Goal: Task Accomplishment & Management: Complete application form

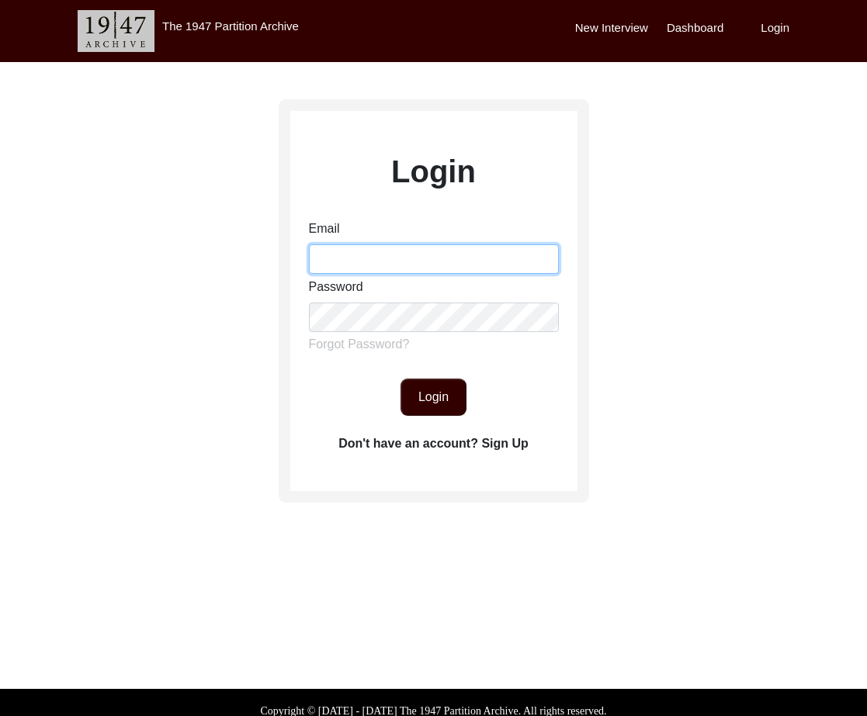
click at [411, 260] on input "Email" at bounding box center [434, 258] width 250 height 29
type input "[EMAIL_ADDRESS][DOMAIN_NAME]"
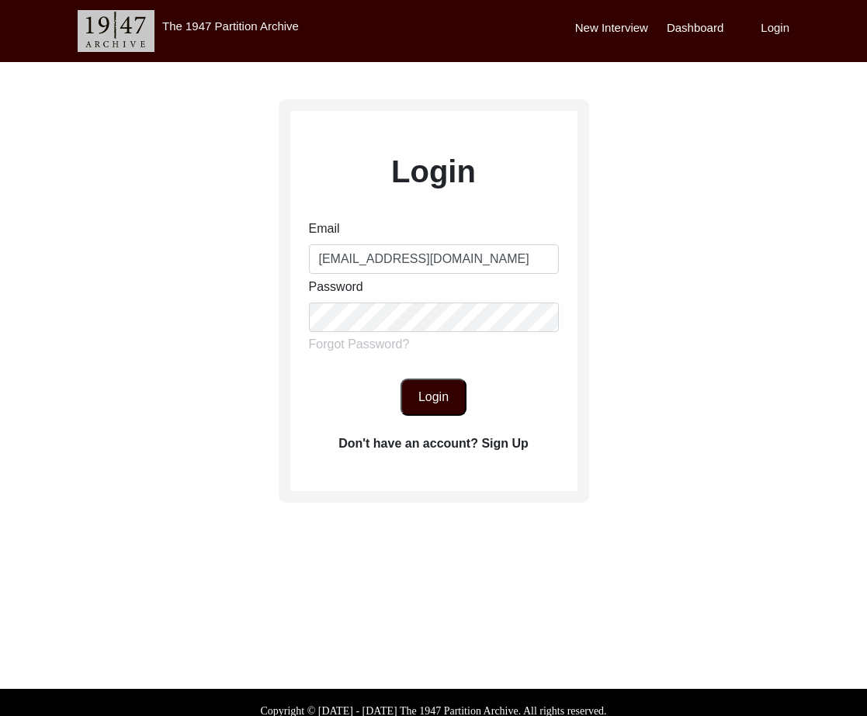
click at [450, 407] on button "Login" at bounding box center [433, 397] width 66 height 37
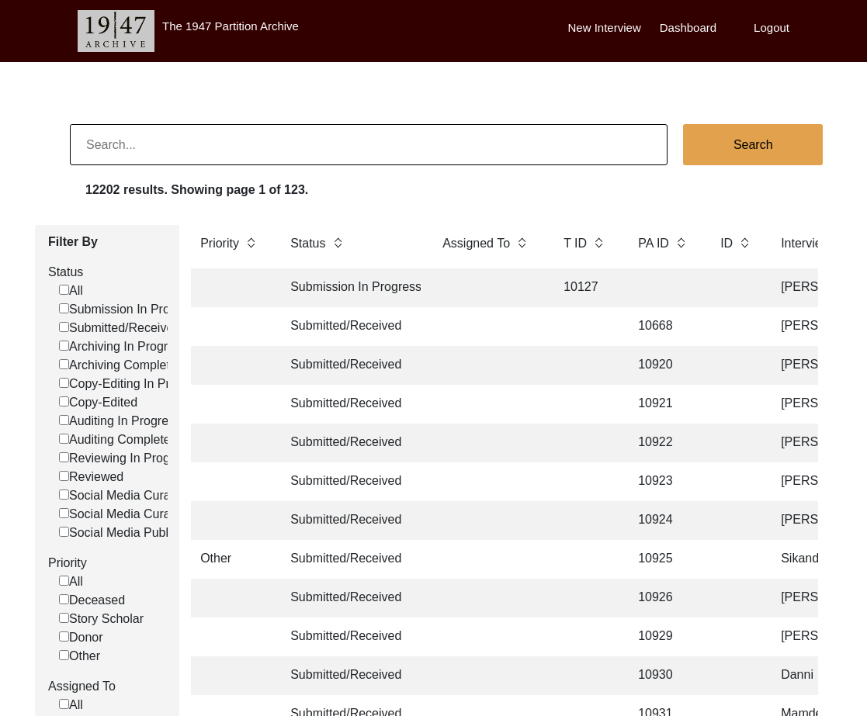
click at [196, 148] on input at bounding box center [368, 144] width 597 height 41
type input "5767"
checkbox input "false"
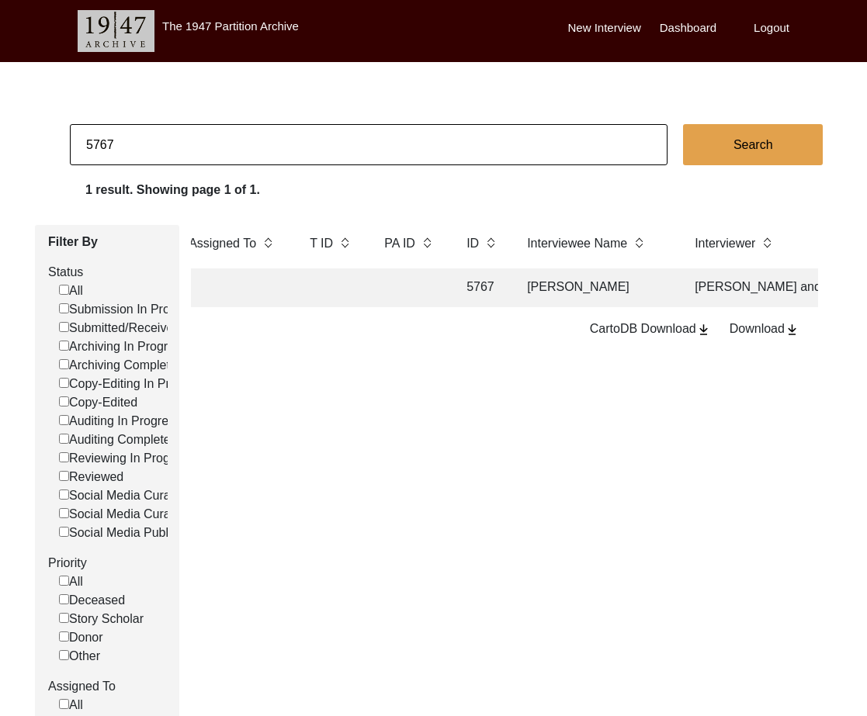
scroll to position [0, 326]
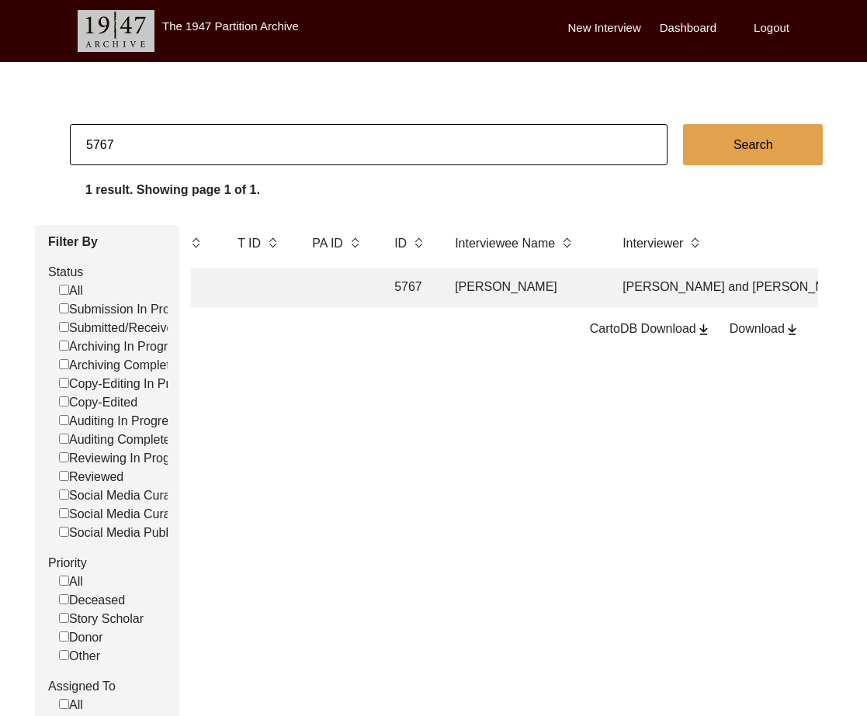
click at [449, 293] on td "[PERSON_NAME]" at bounding box center [522, 287] width 155 height 39
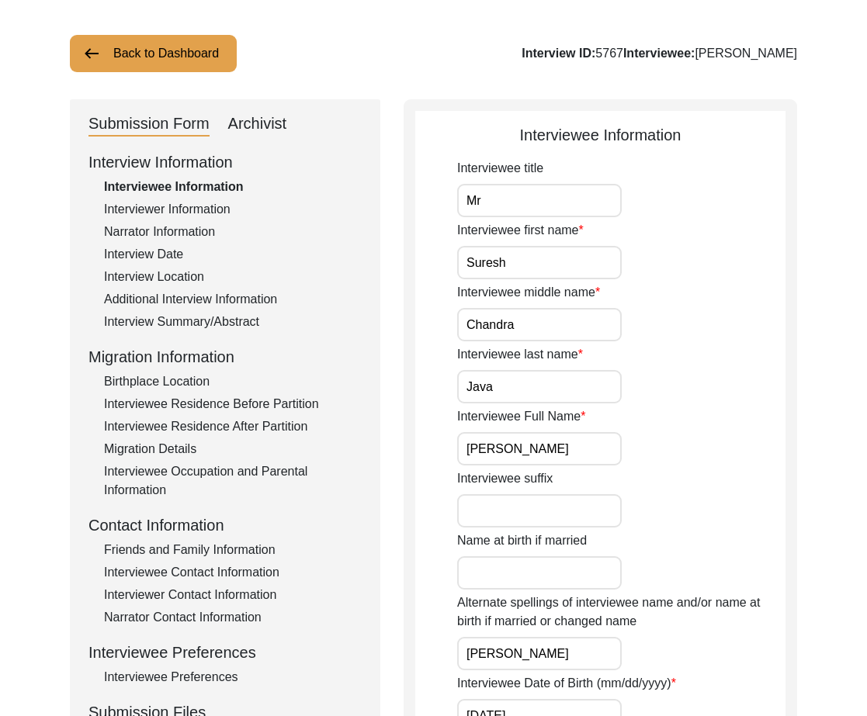
scroll to position [123, 0]
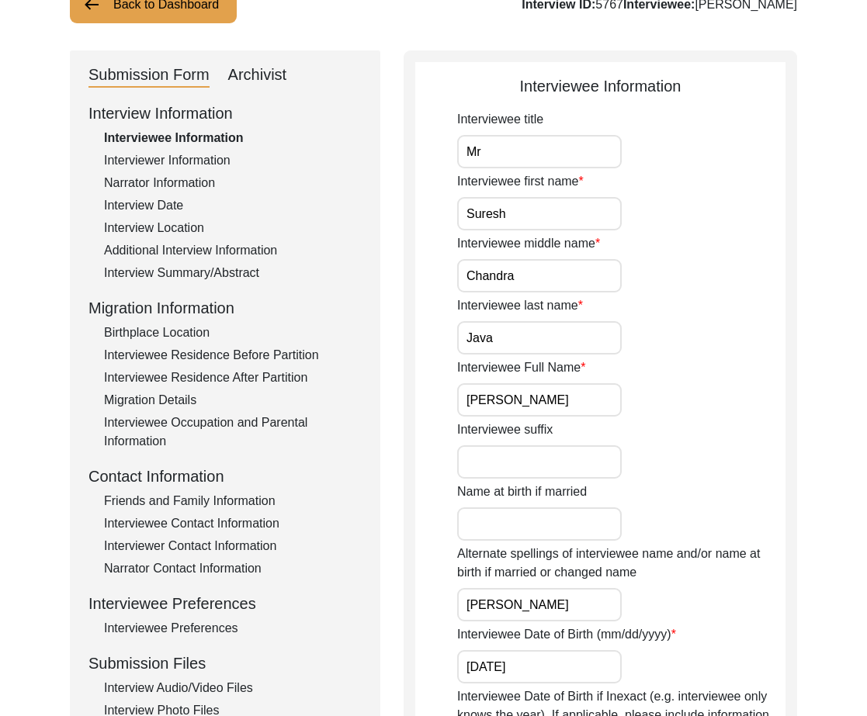
click at [531, 404] on input "[PERSON_NAME]" at bounding box center [539, 399] width 164 height 33
click at [293, 358] on div "Interviewee Residence Before Partition" at bounding box center [233, 355] width 258 height 19
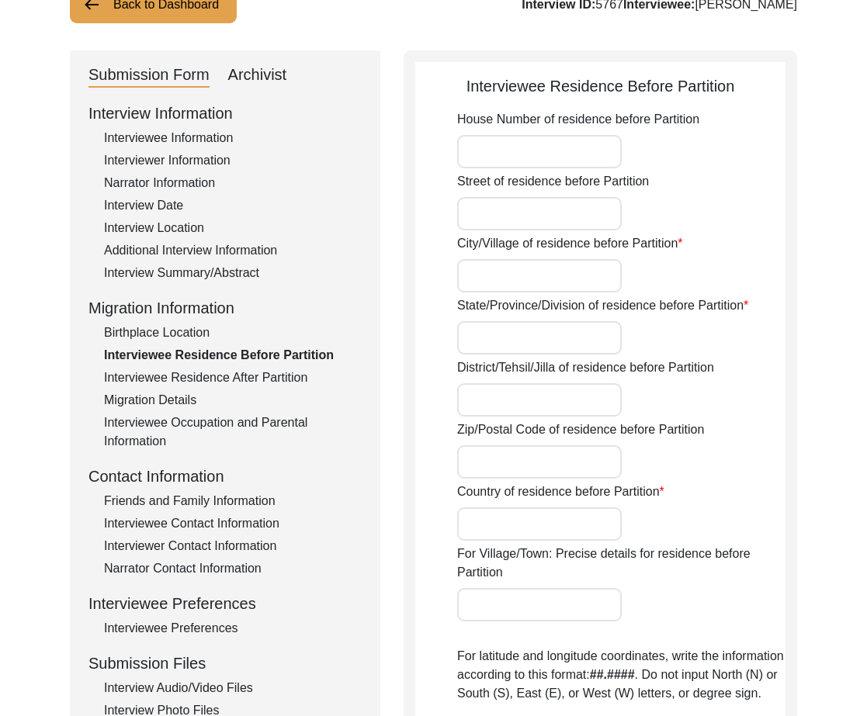
type input "Traggar"
type input "[GEOGRAPHIC_DATA]"
type input "60000"
type input "[GEOGRAPHIC_DATA]"
type input "[GEOGRAPHIC_DATA], [GEOGRAPHIC_DATA], [GEOGRAPHIC_DATA]"
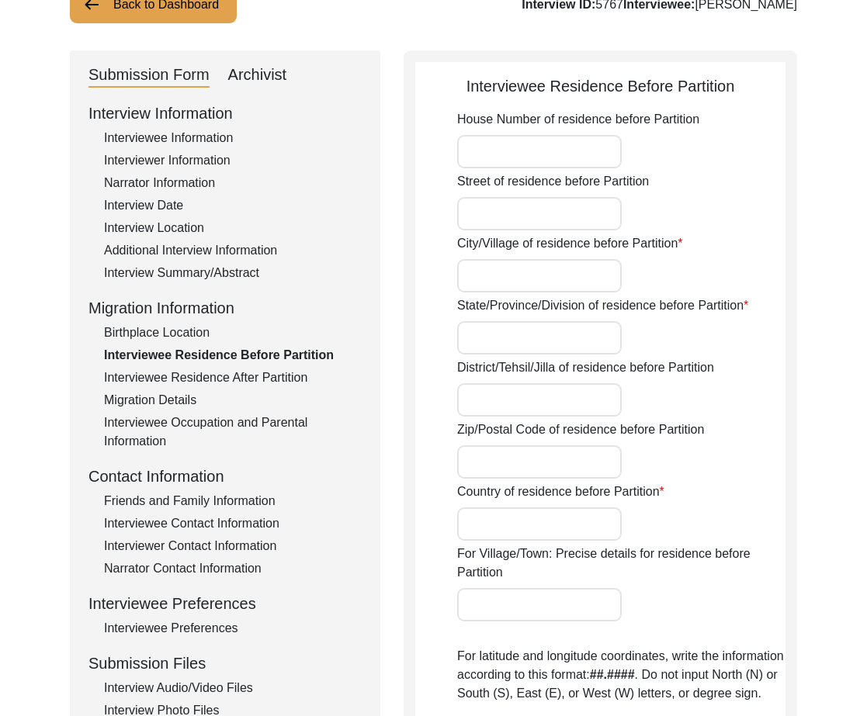
type input "29.8438"
type input "71.5056"
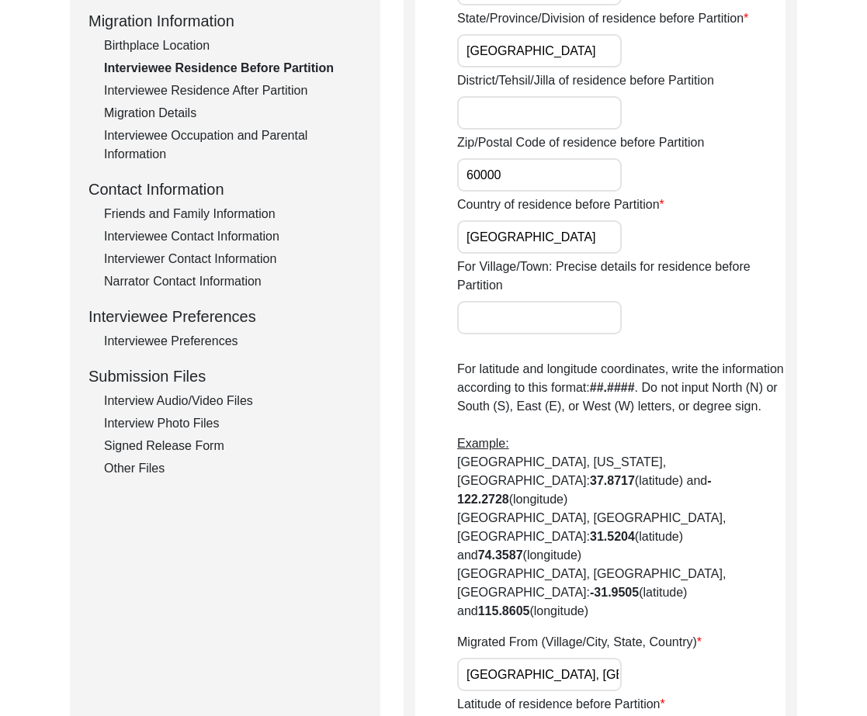
scroll to position [647, 0]
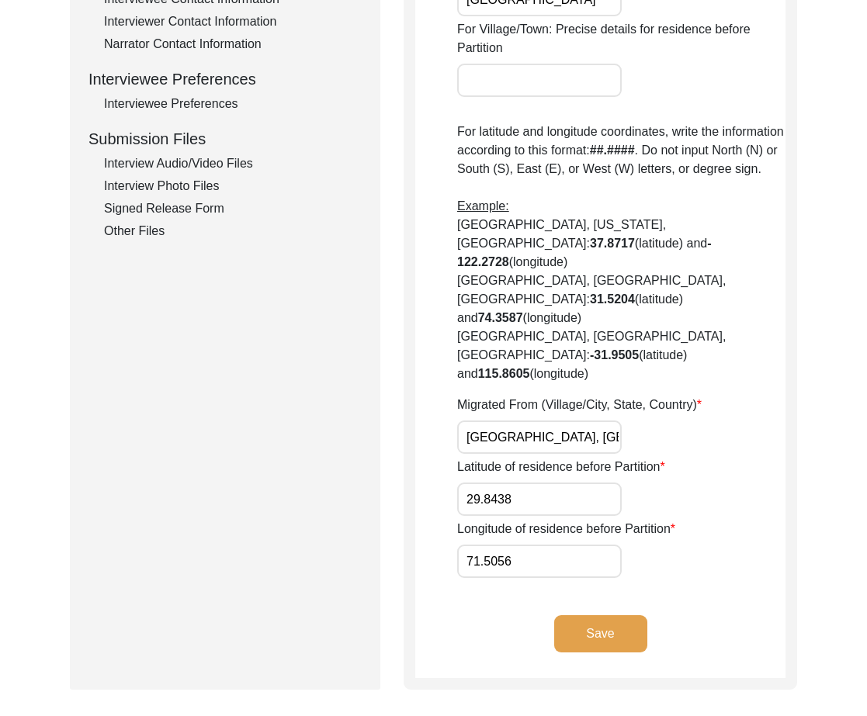
click at [524, 421] on input "[GEOGRAPHIC_DATA], [GEOGRAPHIC_DATA], [GEOGRAPHIC_DATA]" at bounding box center [539, 437] width 164 height 33
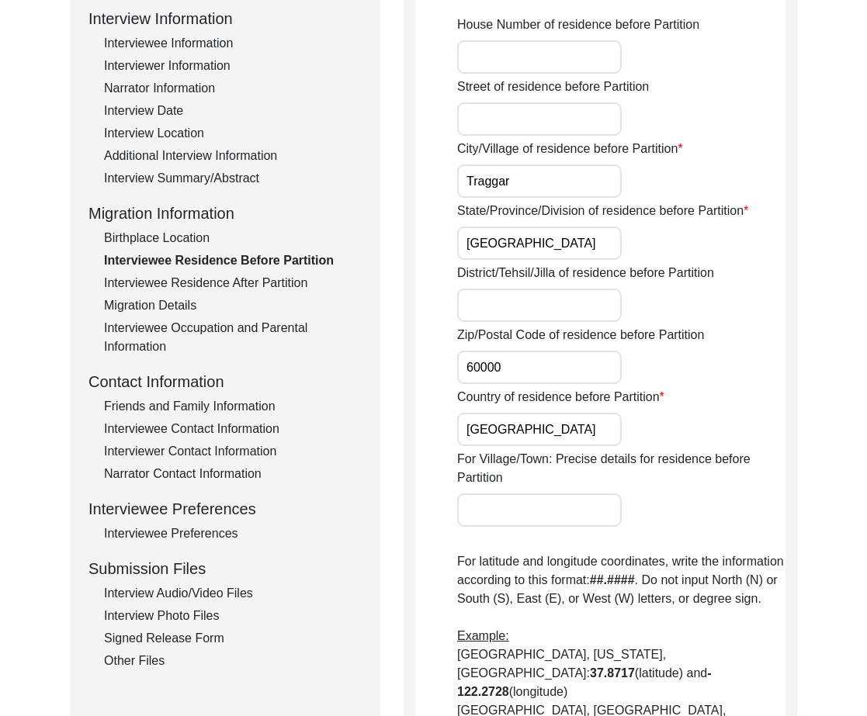
click at [189, 178] on div "Interview Summary/Abstract" at bounding box center [233, 178] width 258 height 19
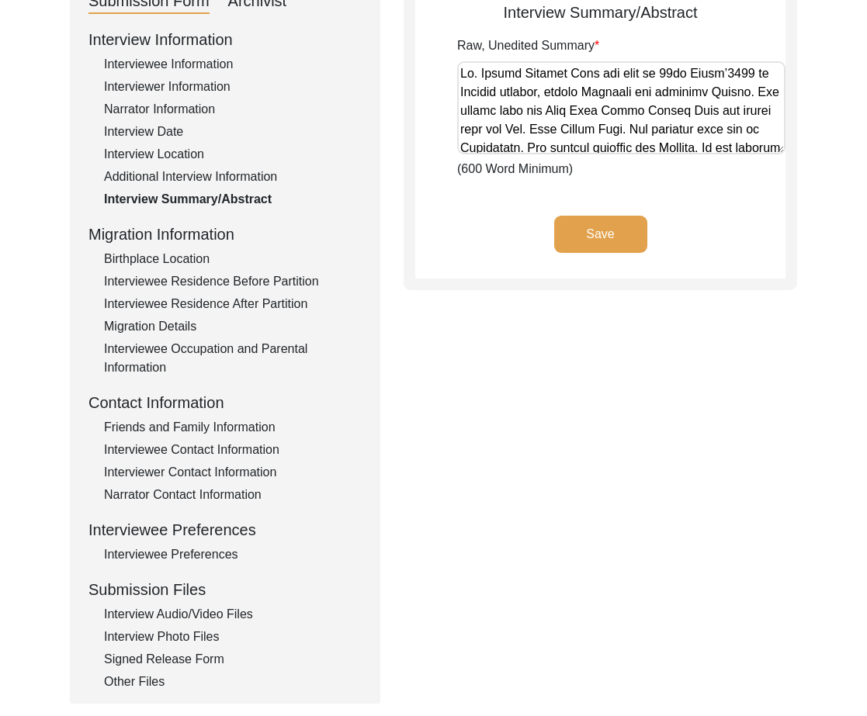
scroll to position [197, 0]
click at [163, 65] on div "Interviewee Information" at bounding box center [233, 63] width 258 height 19
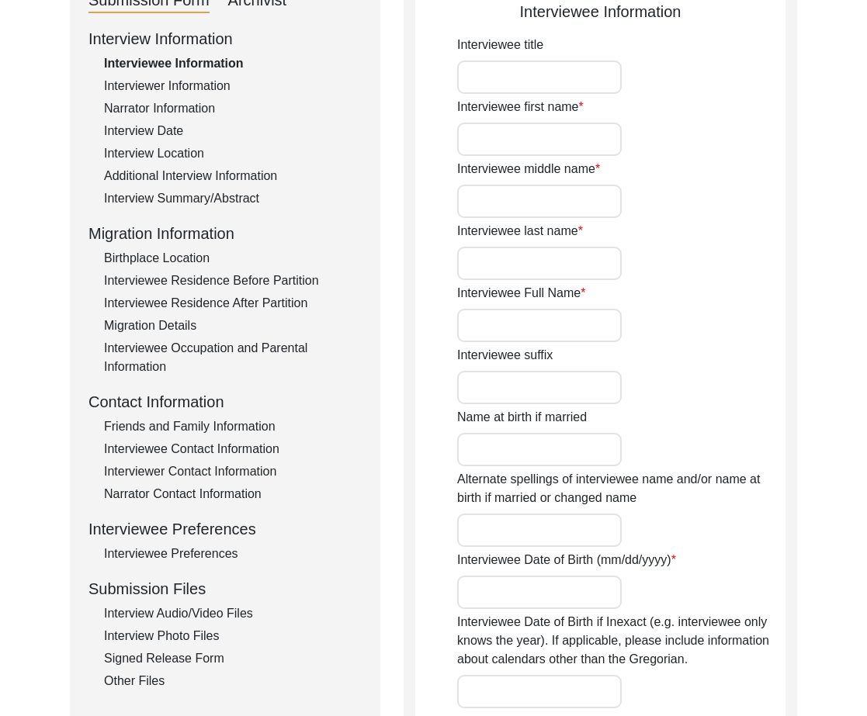
type input "Mr"
type input "Suresh"
type input "Chandra"
type input "Java"
type input "[PERSON_NAME]"
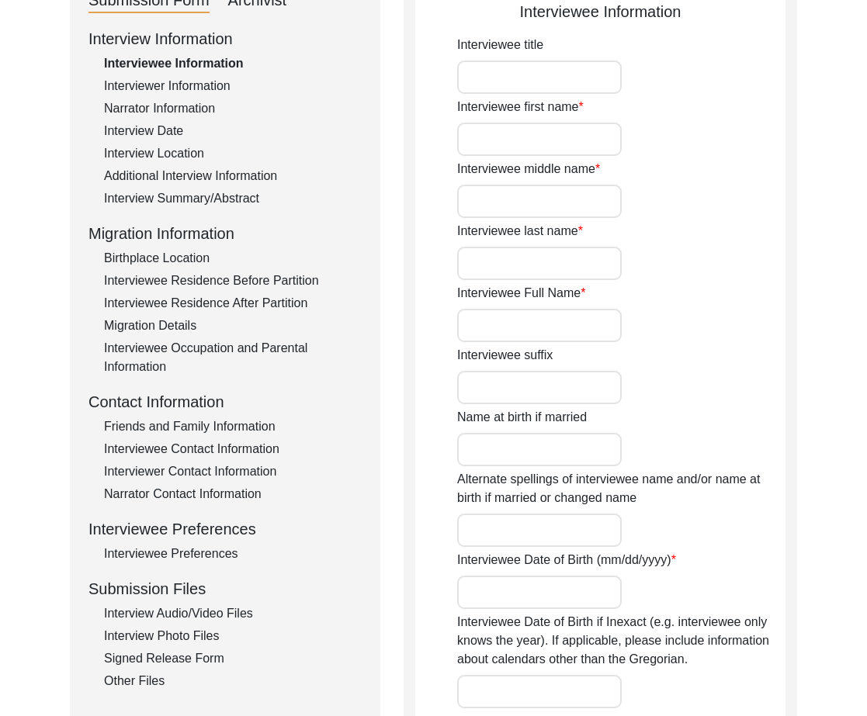
type input "[PERSON_NAME]"
type input "[DATE]"
type input "74"
type textarea "-Interview [PERSON_NAME] states: "In his village the"
type input "[DEMOGRAPHIC_DATA]"
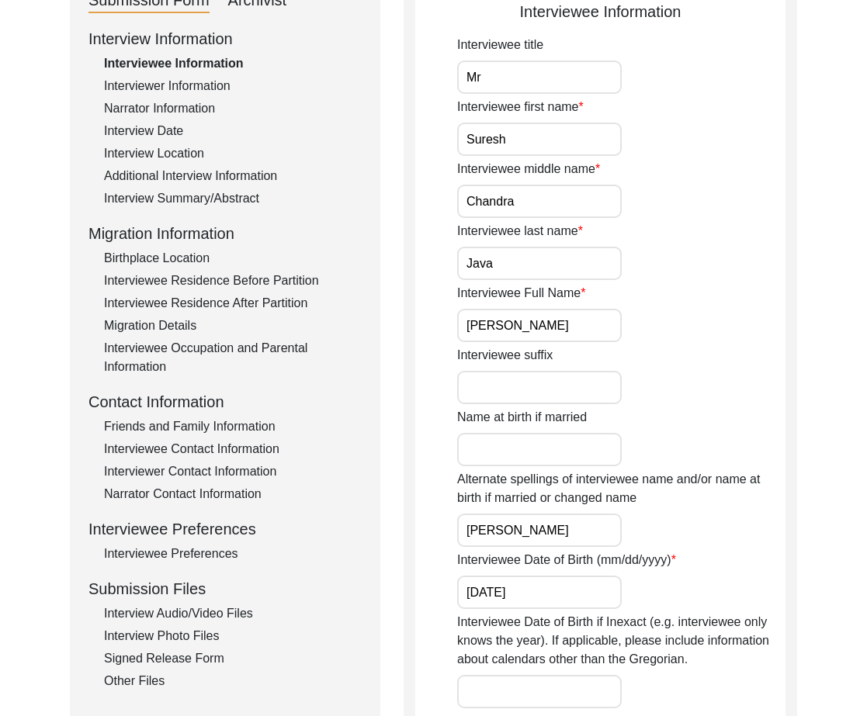
click at [563, 335] on input "[PERSON_NAME]" at bounding box center [539, 325] width 164 height 33
click at [149, 129] on div "Interview Date" at bounding box center [233, 131] width 258 height 19
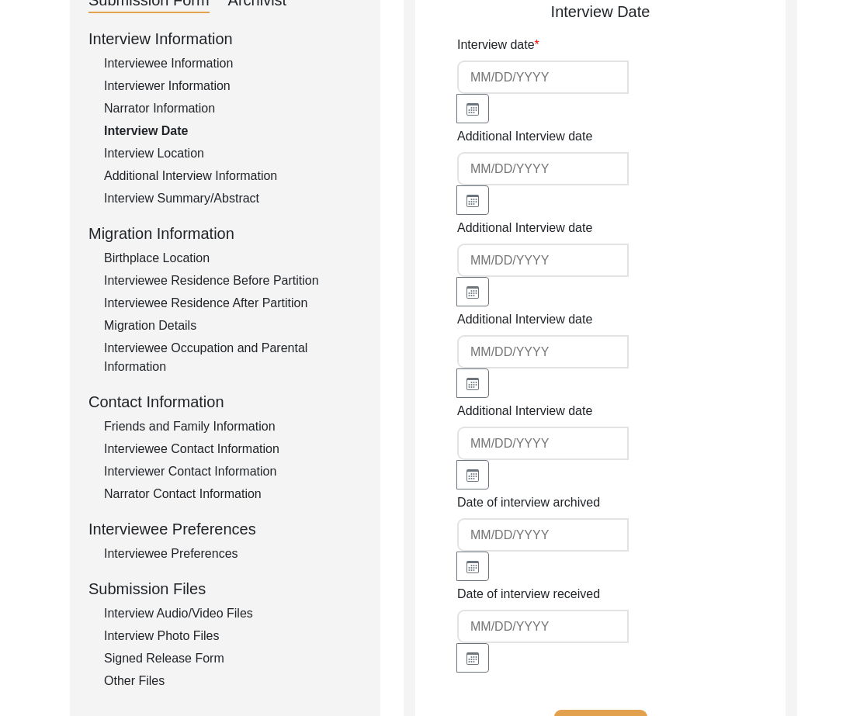
type input "[DATE]"
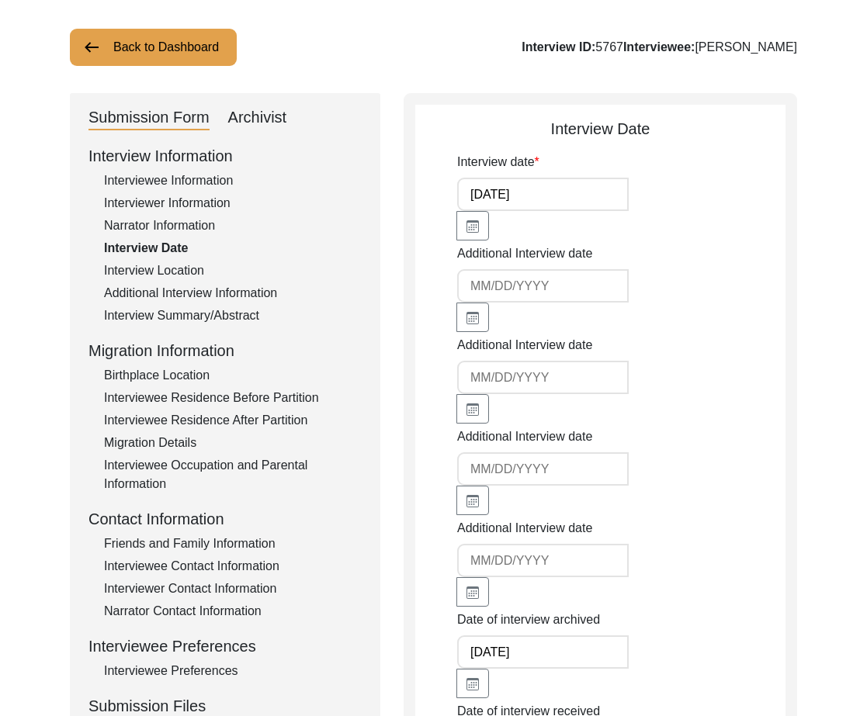
scroll to position [48, 0]
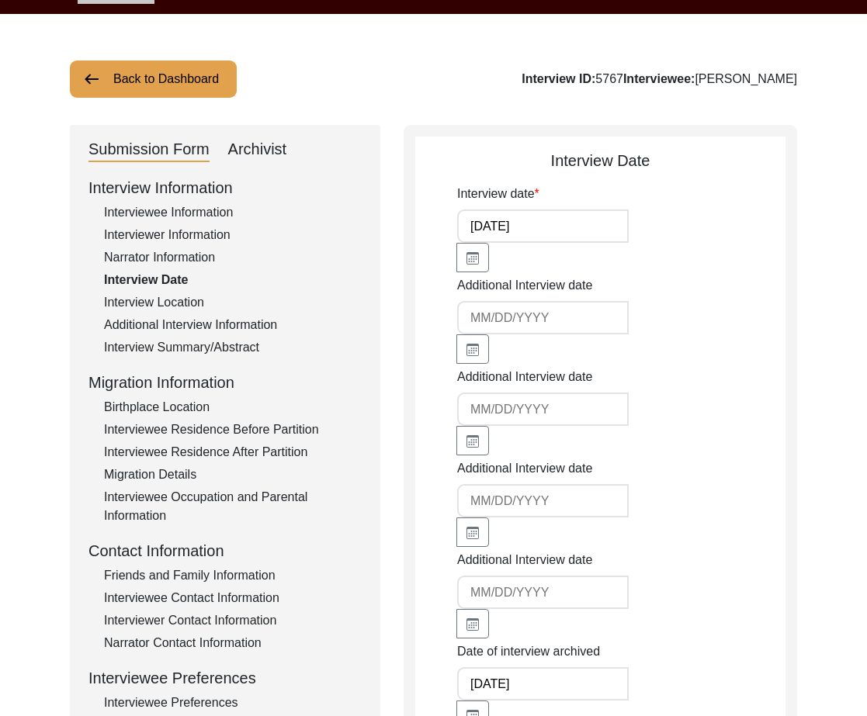
click at [279, 158] on div "Archivist" at bounding box center [257, 149] width 59 height 25
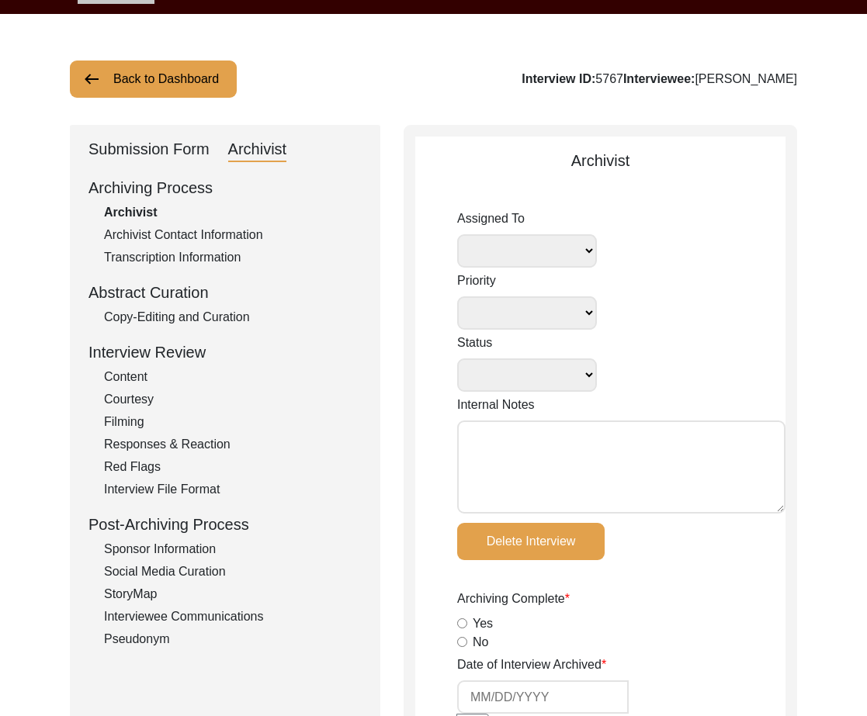
select select
select select "Reviewed"
type input "[DATE]"
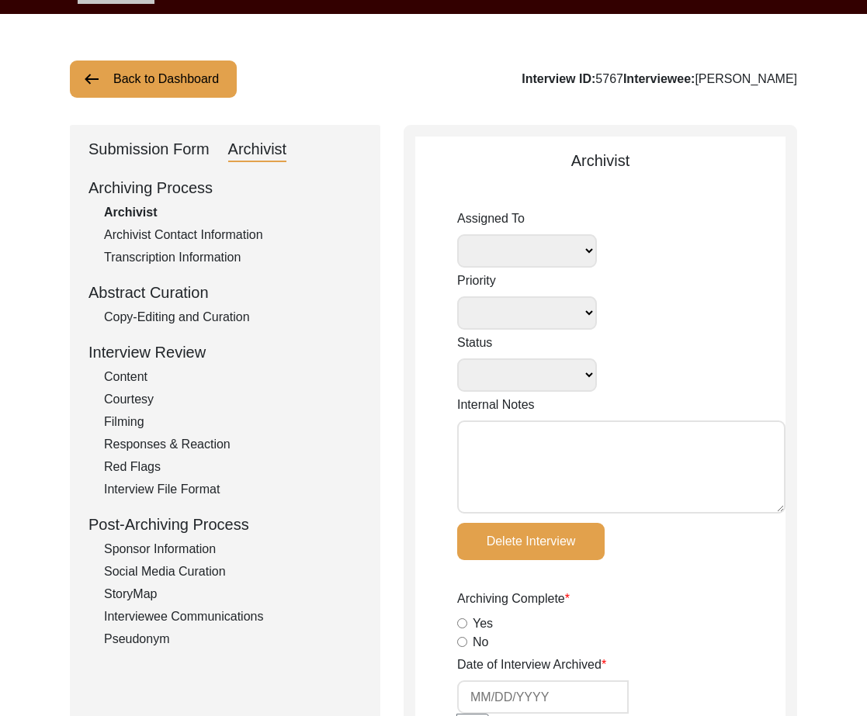
type input "[DATE]"
radio input "true"
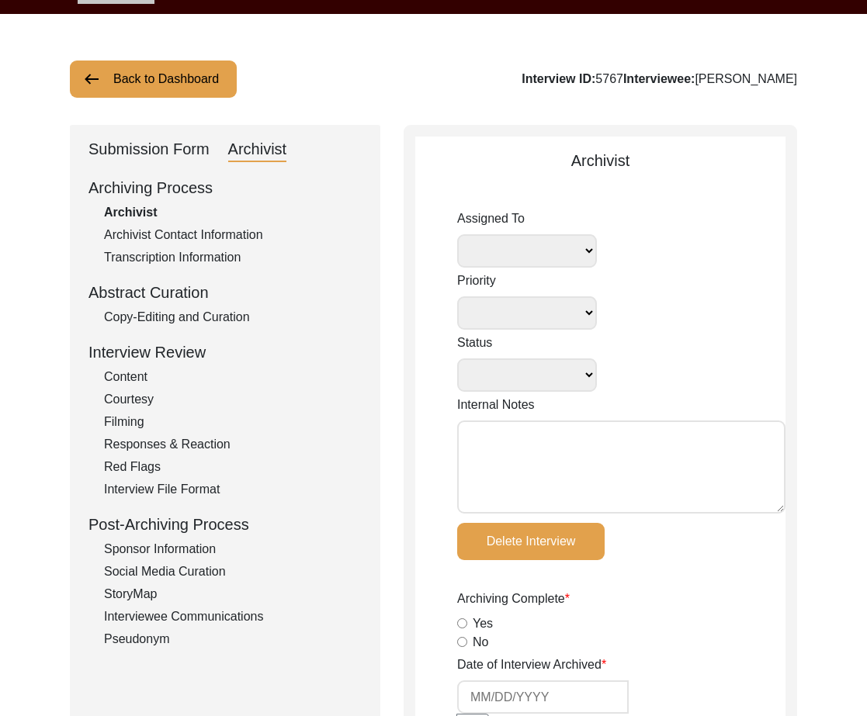
radio input "true"
type input "1:43:51"
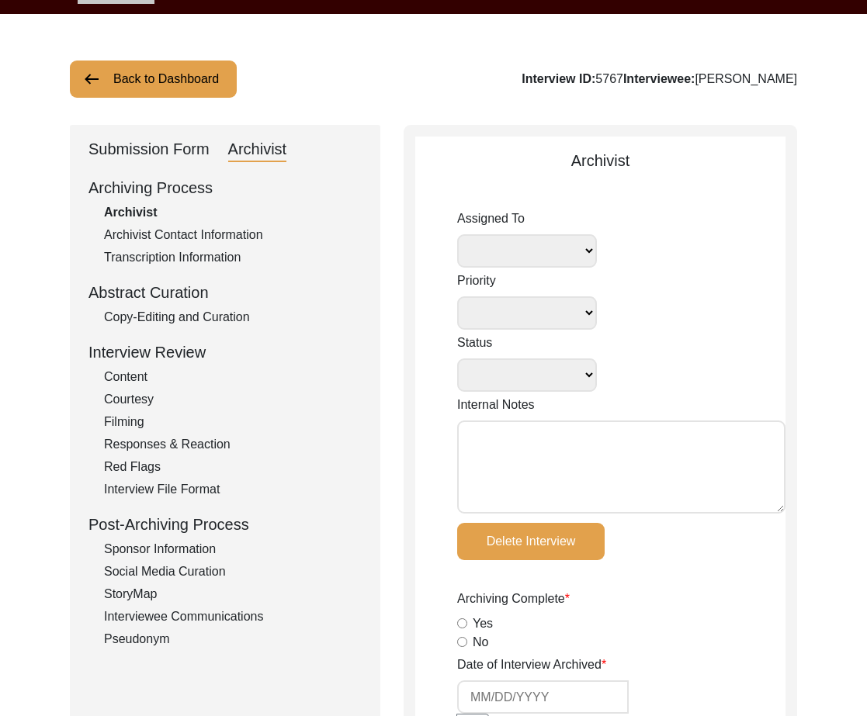
radio input "true"
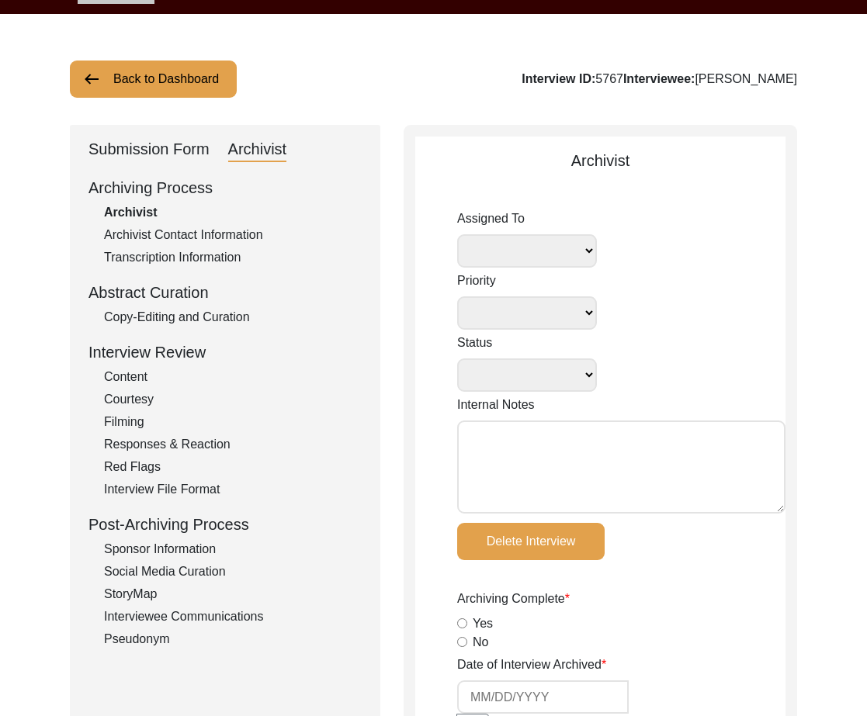
type input "15"
radio input "true"
type textarea "-REQUEST by interviewee: “Pls make sure that"
select select
click at [225, 232] on div "Archivist Contact Information" at bounding box center [233, 235] width 258 height 19
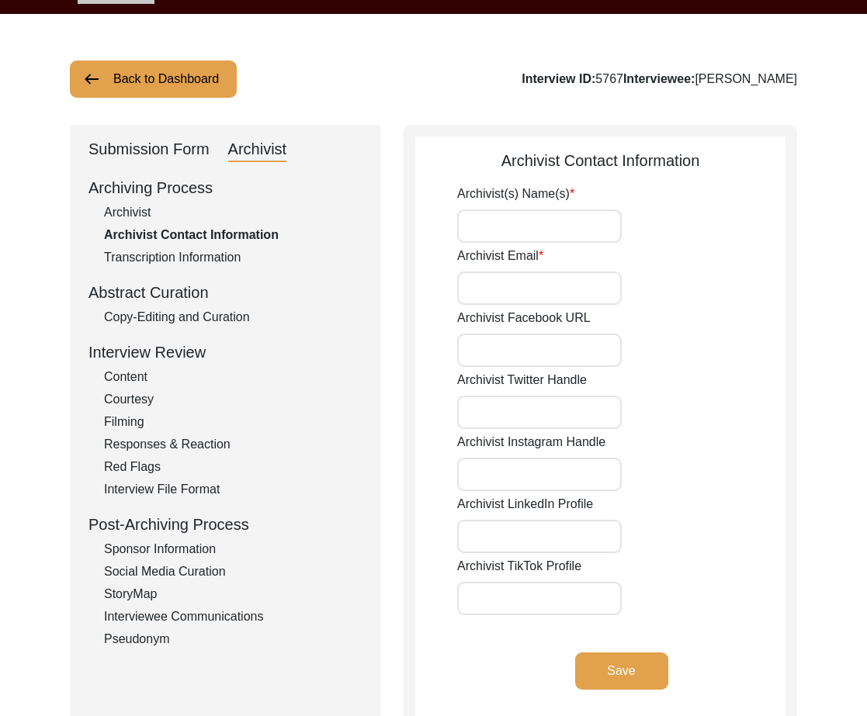
type input "[PERSON_NAME], [PERSON_NAME]"
type input "[EMAIL_ADDRESS][DOMAIN_NAME], [EMAIL_ADDRESS][DOMAIN_NAME]"
type input "none"
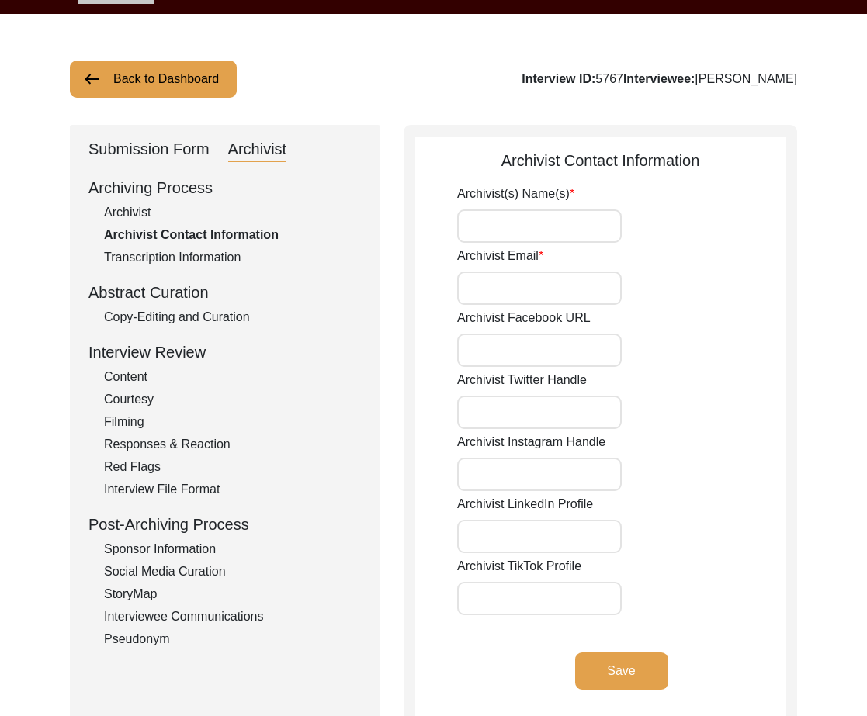
type input "none"
type input "[PERSON_NAME]"
type input "[EMAIL_ADDRESS][DOMAIN_NAME]"
click at [171, 137] on div "Submission Form" at bounding box center [148, 149] width 121 height 25
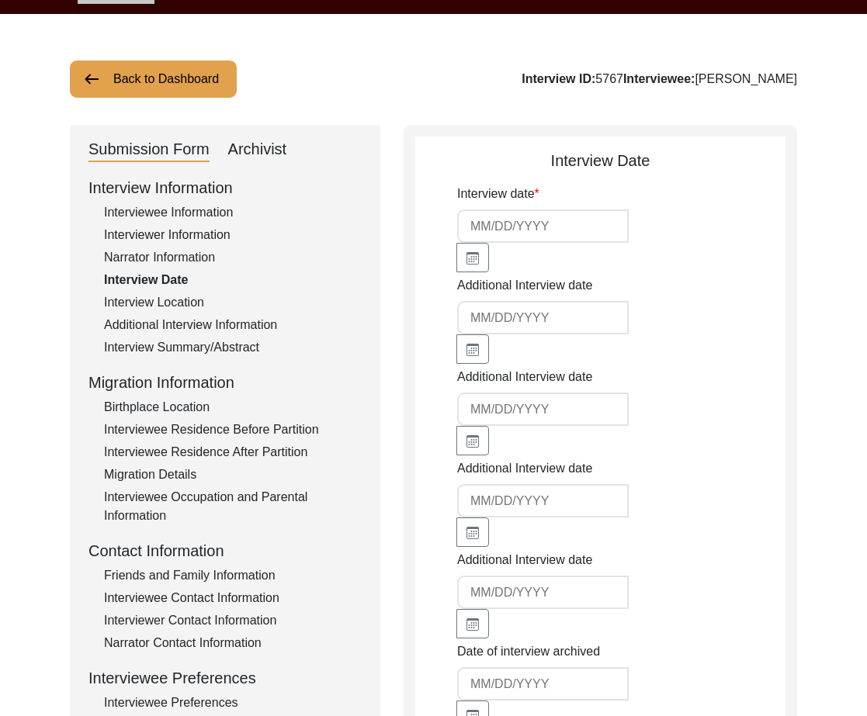
type input "[DATE]"
click at [186, 225] on div "Interview Information Interviewee Information Interviewer Information Narrator …" at bounding box center [224, 507] width 273 height 663
click at [191, 227] on div "Interviewer Information" at bounding box center [233, 235] width 258 height 19
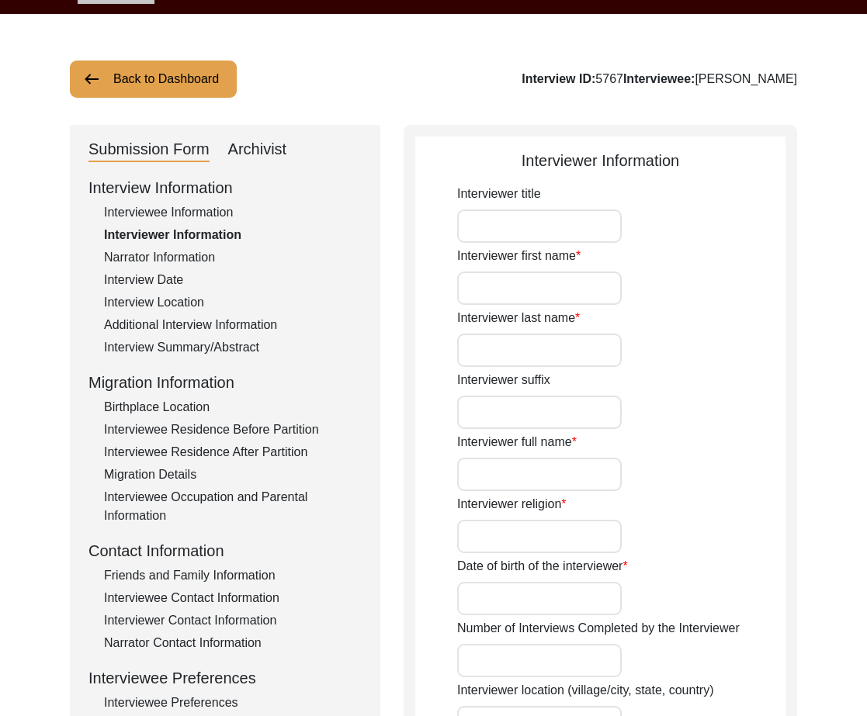
type input "Ms."
type input "[PERSON_NAME]"
type input "[PERSON_NAME] and [PERSON_NAME]"
type input "Ms"
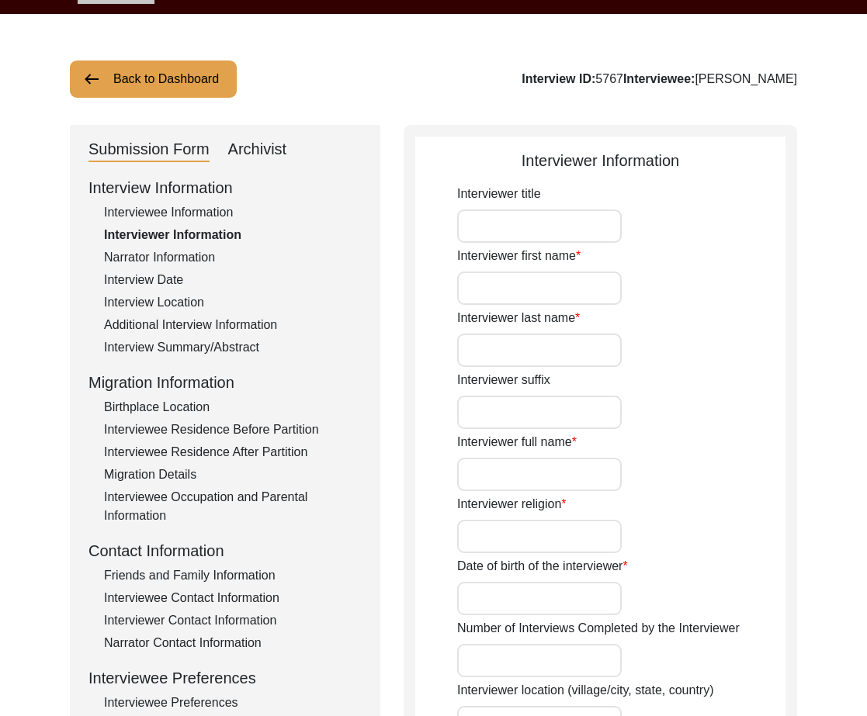
type input "[PERSON_NAME]"
type input "Story Scholar and Citizen Historian"
type textarea "I am an undergraduate student studying at [GEOGRAPHIC_DATA]. I got to know abou…"
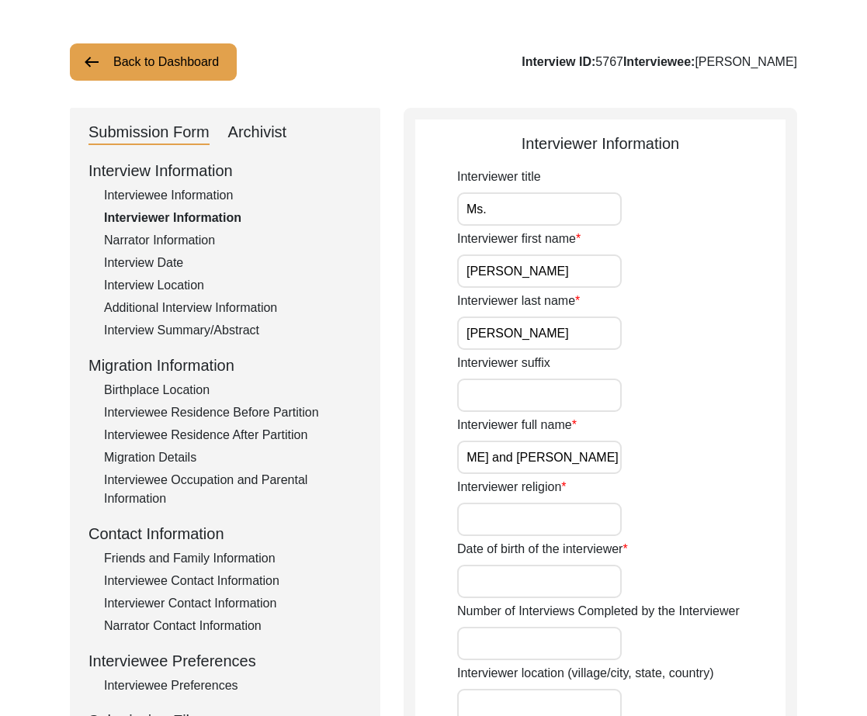
scroll to position [0, 0]
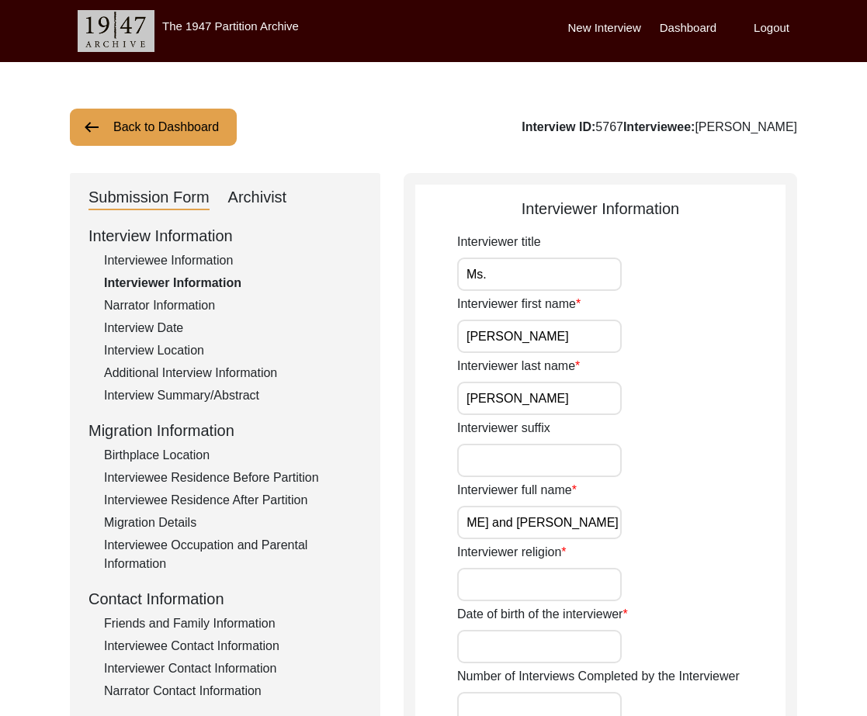
click at [268, 188] on div "Archivist" at bounding box center [257, 197] width 59 height 25
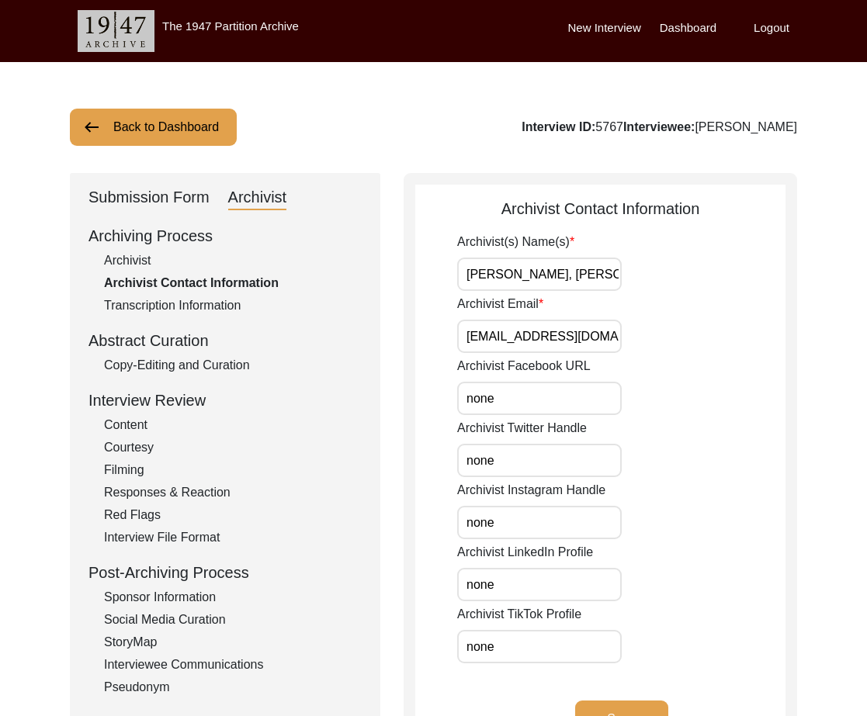
type input "[PERSON_NAME]"
type input "[EMAIL_ADDRESS][DOMAIN_NAME]"
click at [137, 262] on div "Archivist" at bounding box center [233, 260] width 258 height 19
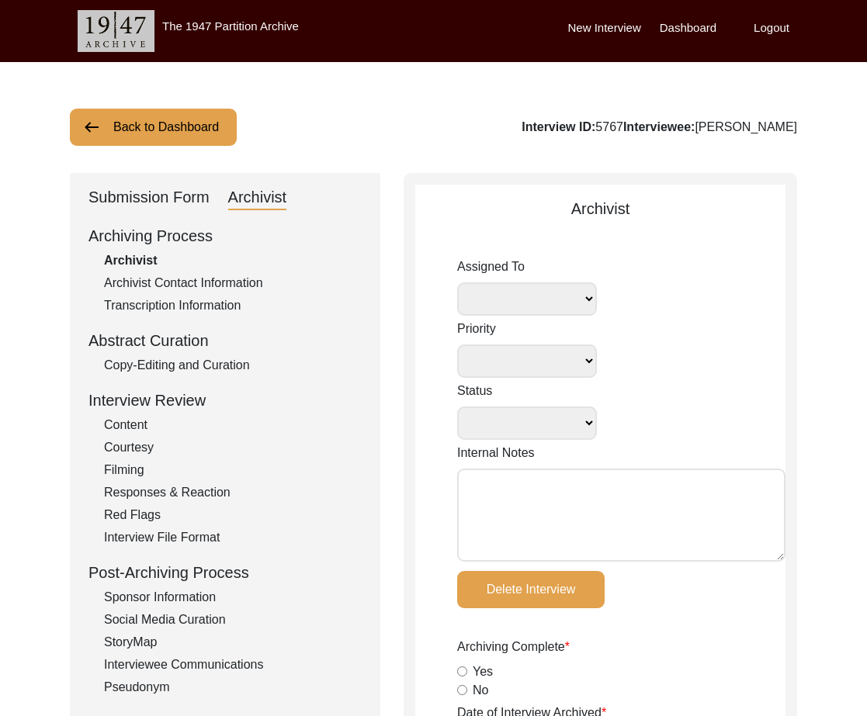
select select
select select "Reviewed"
type input "[DATE]"
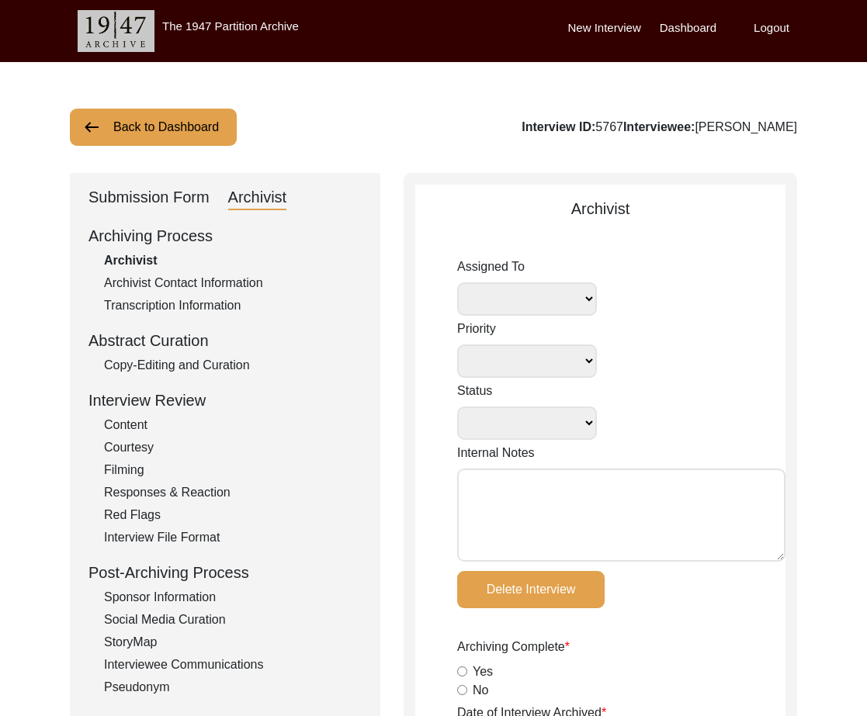
radio input "true"
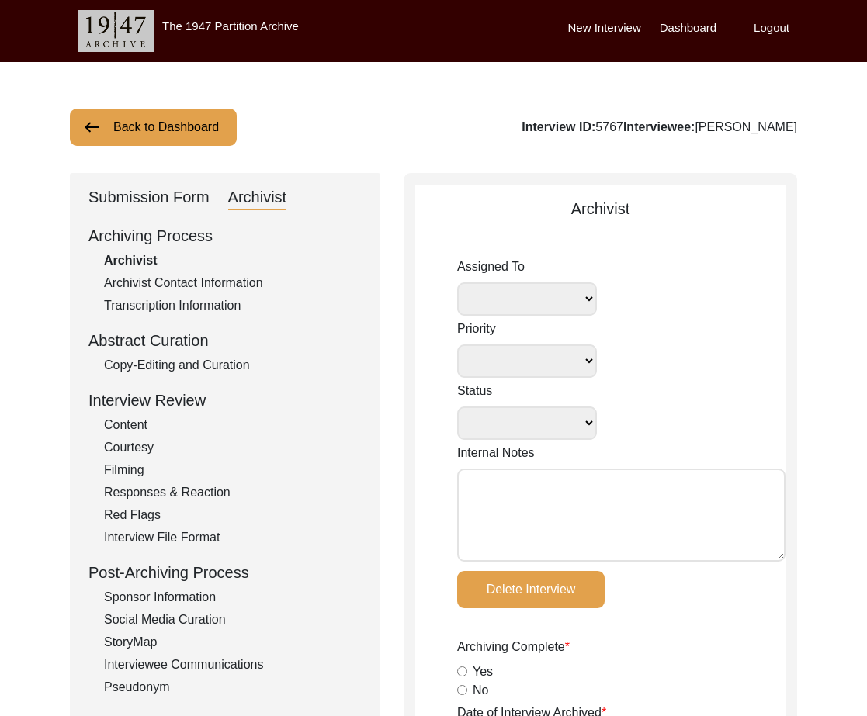
radio input "true"
type input "1:43:51"
radio input "true"
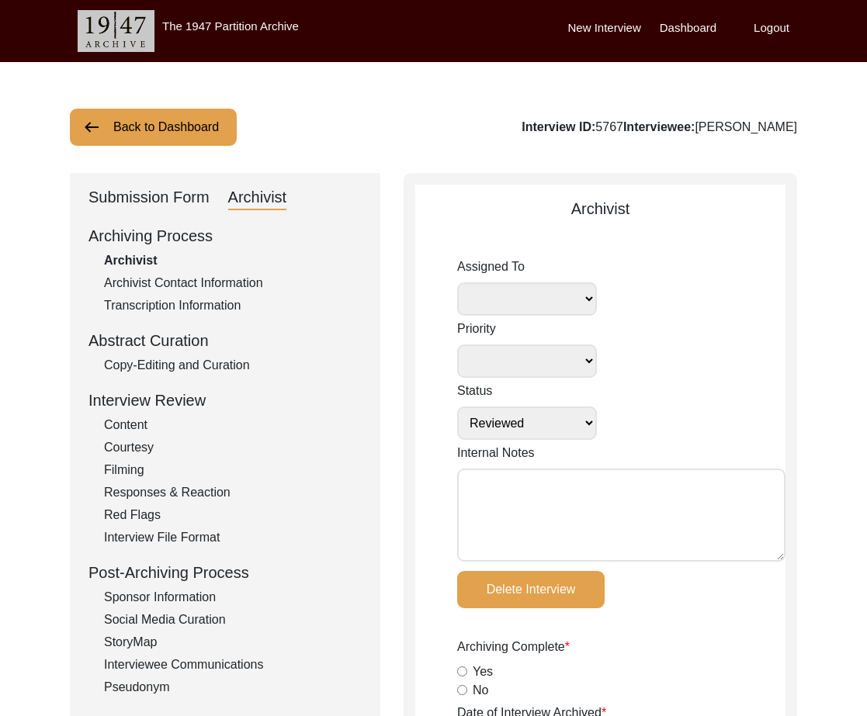
radio input "true"
type input "15"
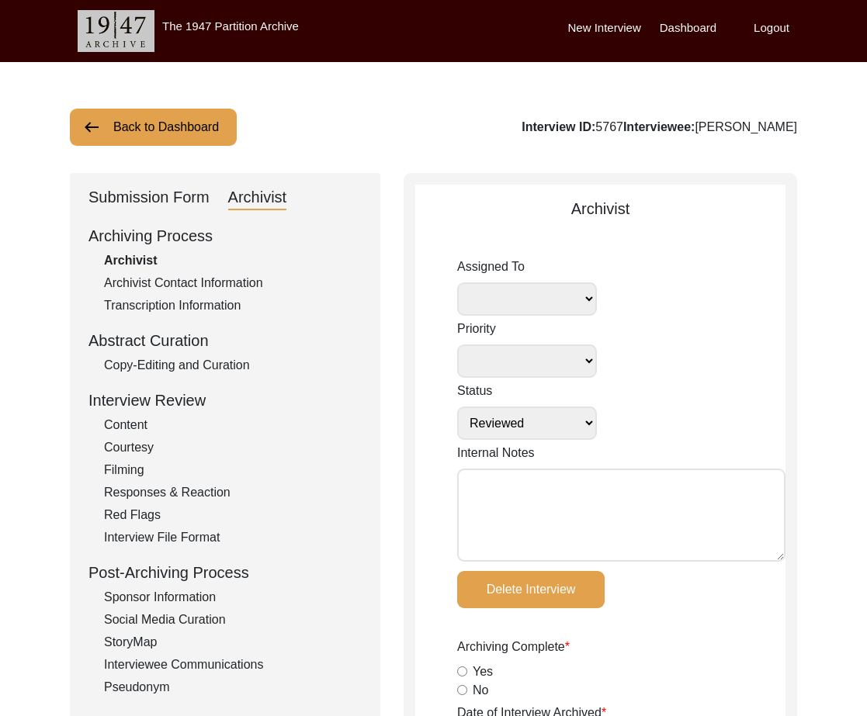
radio input "true"
type textarea "-REQUEST by interviewee: “Pls make sure that"
select select
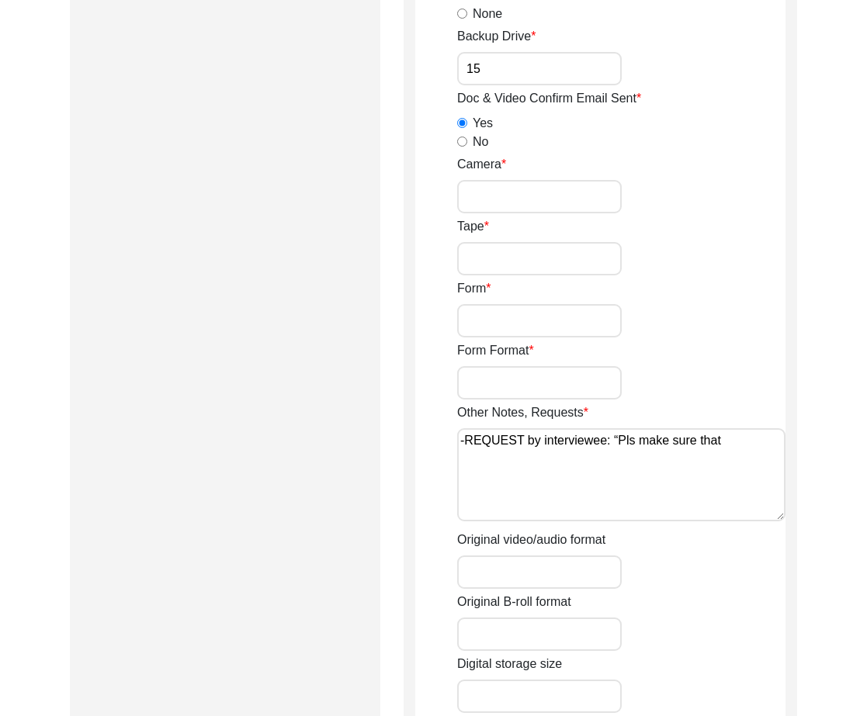
scroll to position [2401, 0]
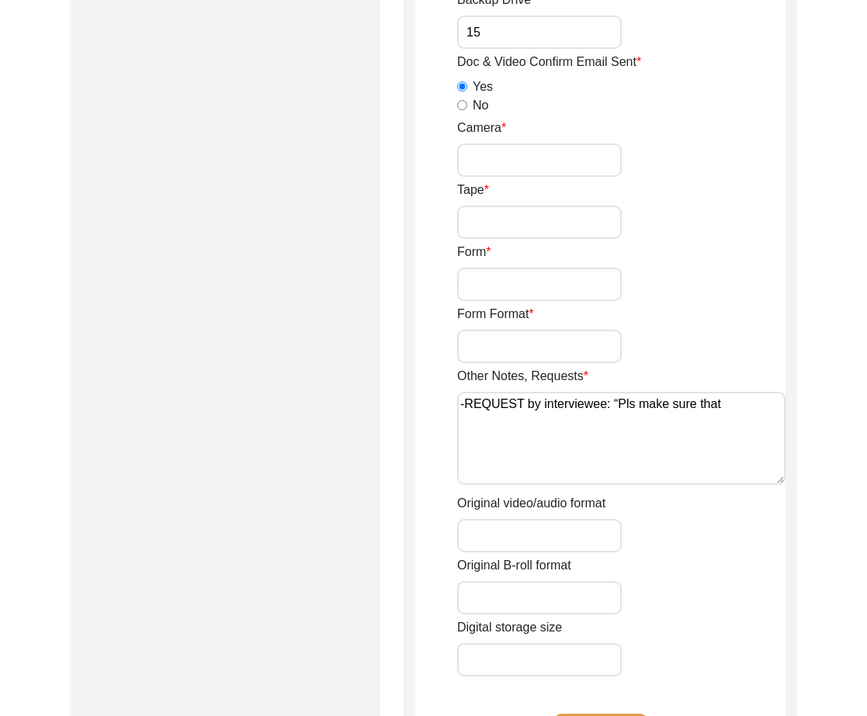
click at [701, 421] on textarea "-REQUEST by interviewee: “Pls make sure that" at bounding box center [621, 438] width 328 height 93
click at [736, 407] on textarea "-REQUEST by interviewee: “Pls make sure that" at bounding box center [621, 438] width 328 height 93
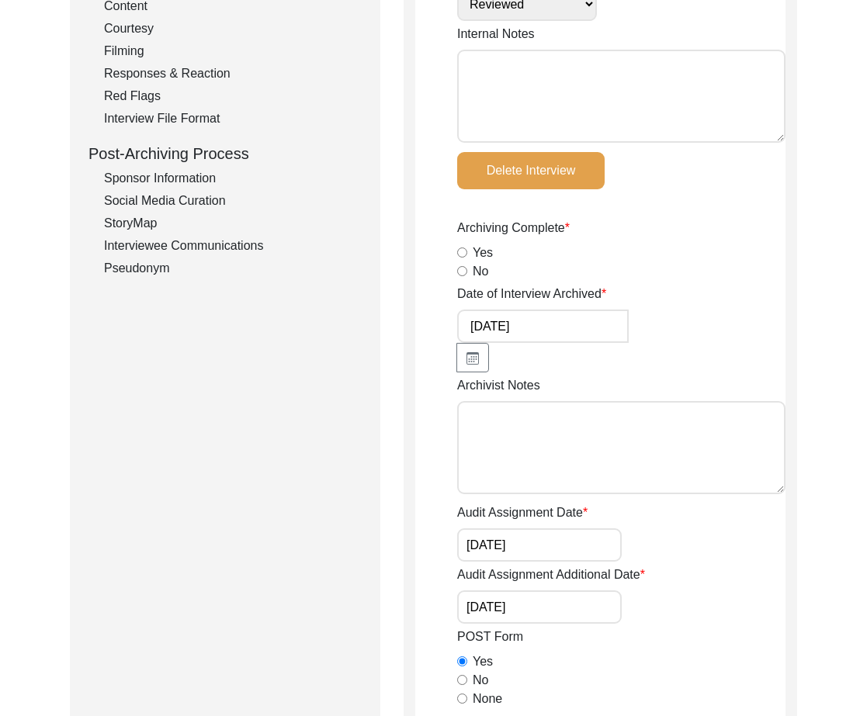
scroll to position [0, 0]
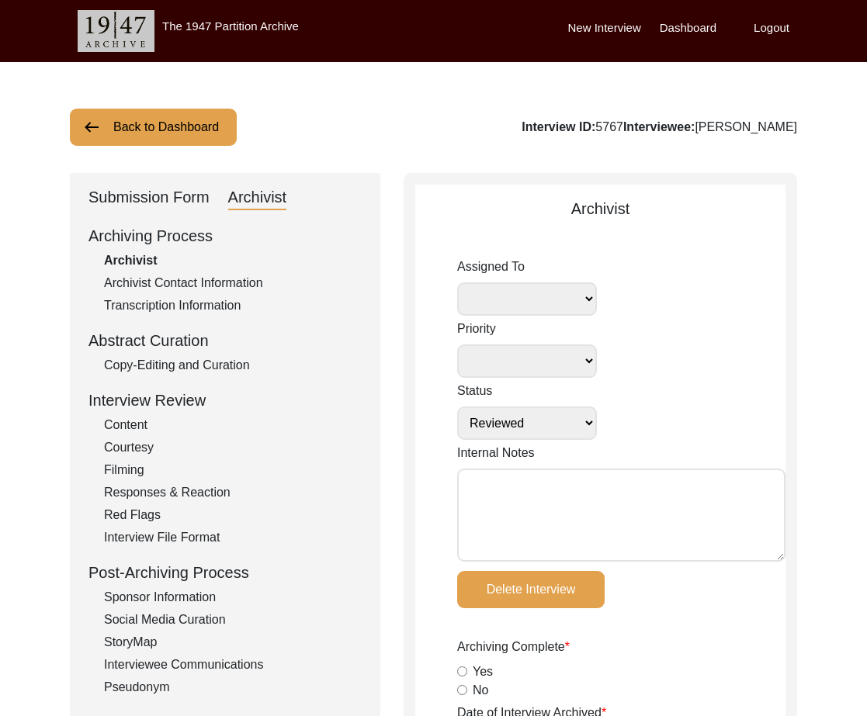
click at [164, 192] on div "Submission Form" at bounding box center [148, 197] width 121 height 25
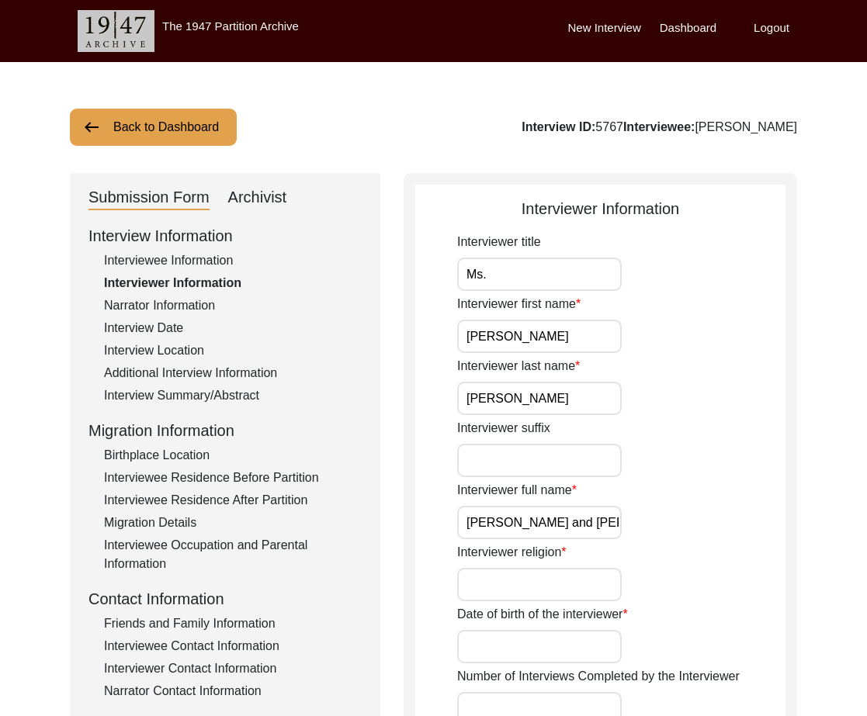
click at [184, 256] on div "Interviewee Information" at bounding box center [233, 260] width 258 height 19
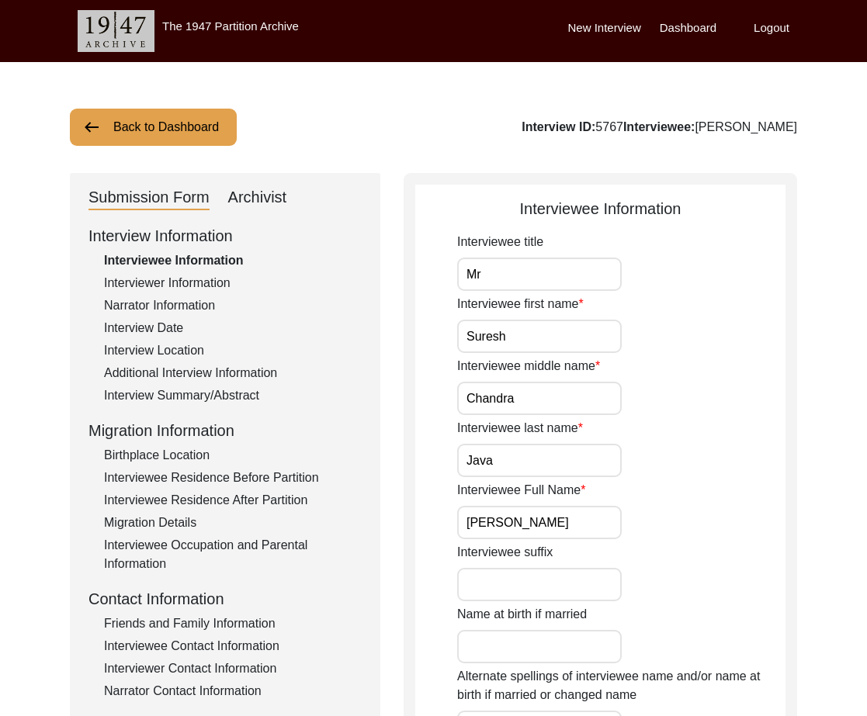
click at [198, 279] on div "Interviewer Information" at bounding box center [233, 283] width 258 height 19
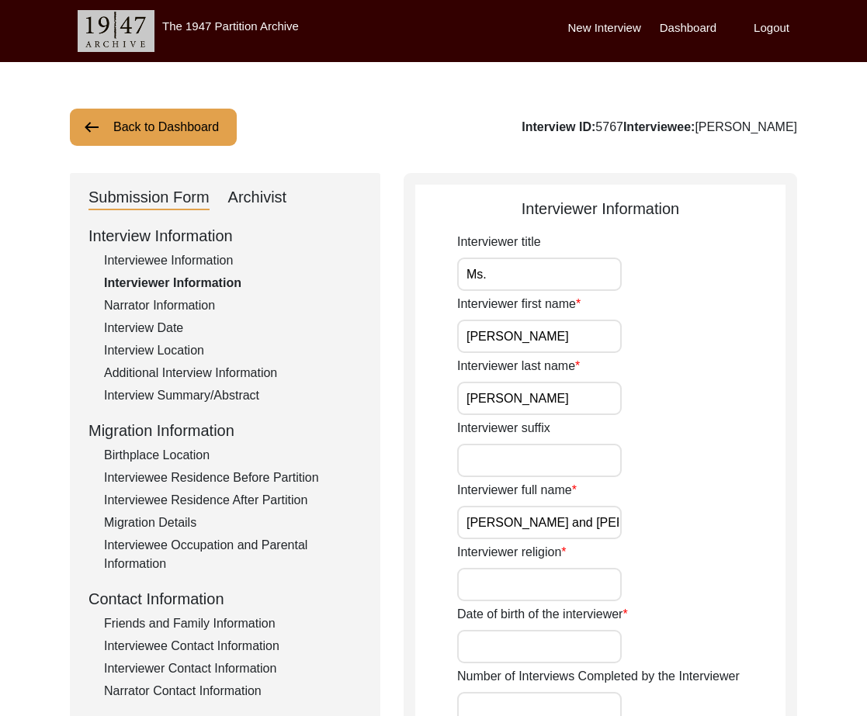
click at [182, 331] on div "Interview Date" at bounding box center [233, 328] width 258 height 19
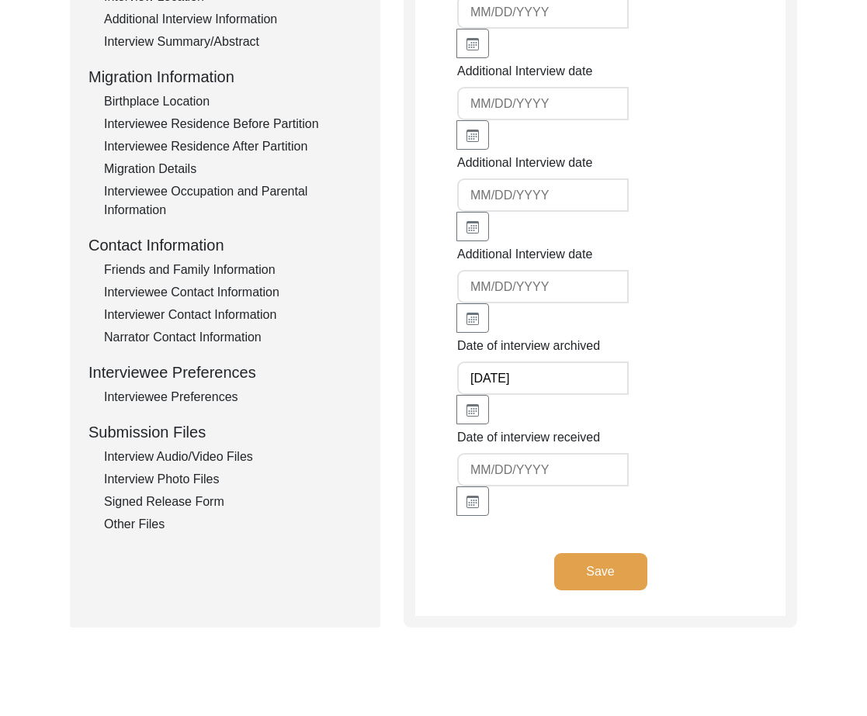
scroll to position [414, 0]
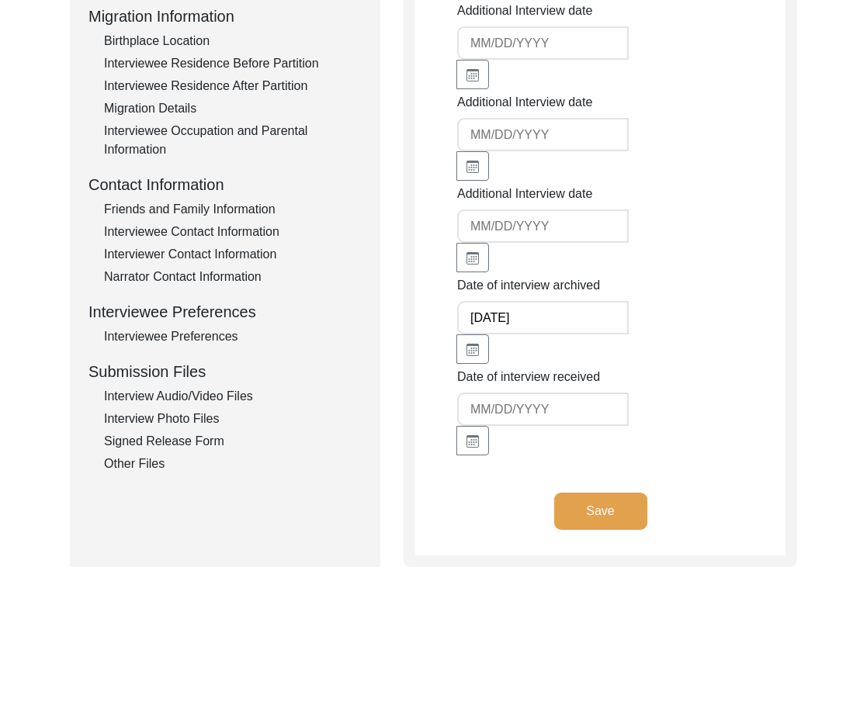
click at [234, 400] on div "Interview Audio/Video Files" at bounding box center [233, 396] width 258 height 19
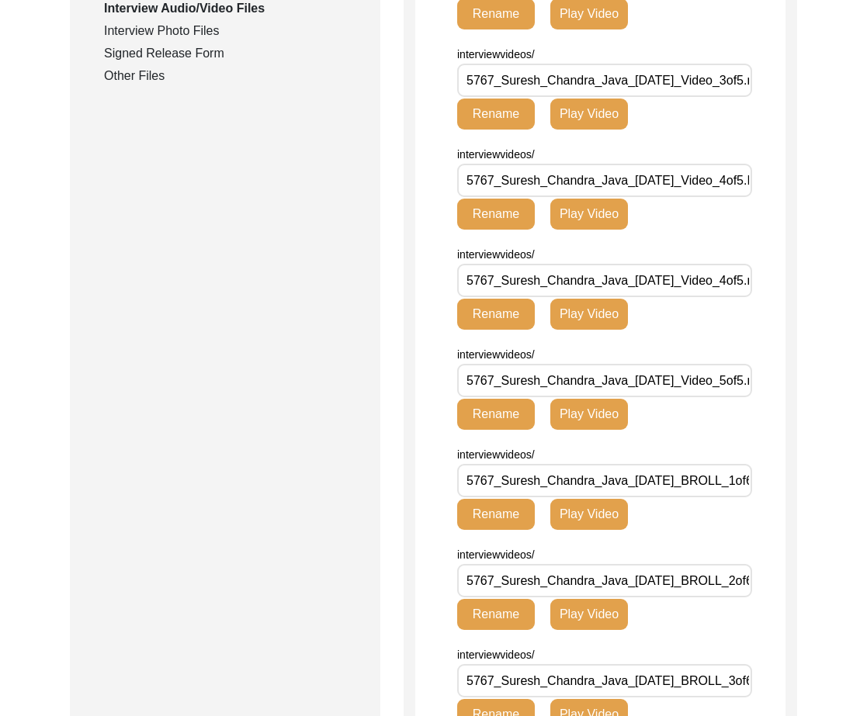
scroll to position [0, 0]
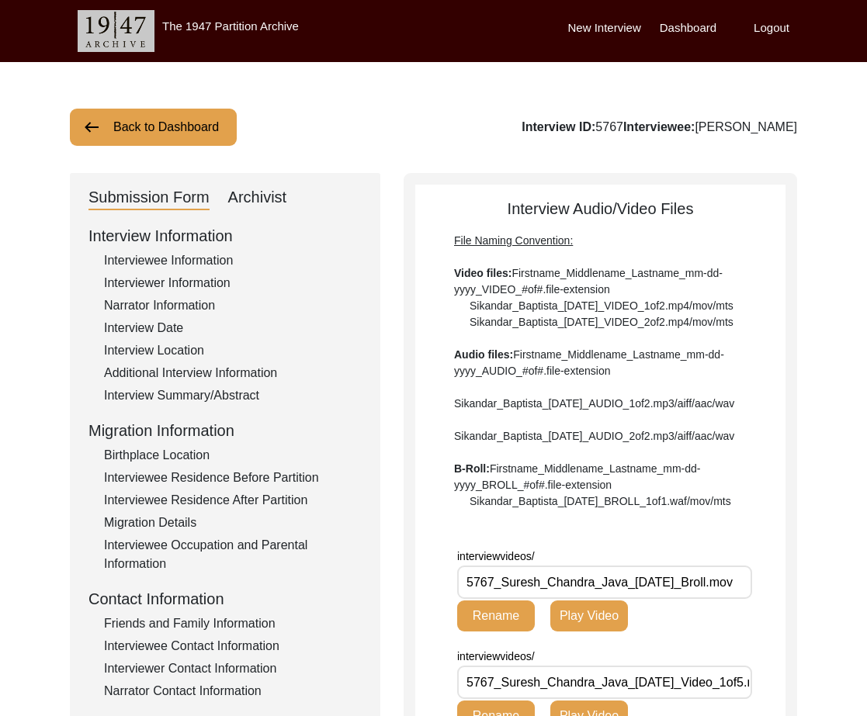
drag, startPoint x: 192, startPoint y: 281, endPoint x: 192, endPoint y: 349, distance: 68.3
click at [192, 284] on div "Interviewer Information" at bounding box center [233, 283] width 258 height 19
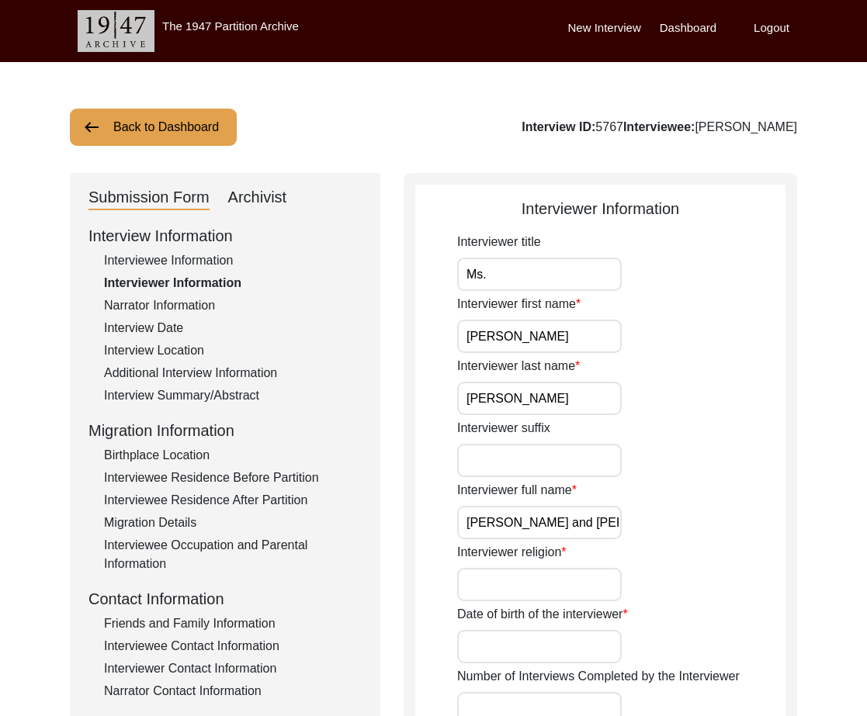
click at [164, 327] on div "Interview Date" at bounding box center [233, 328] width 258 height 19
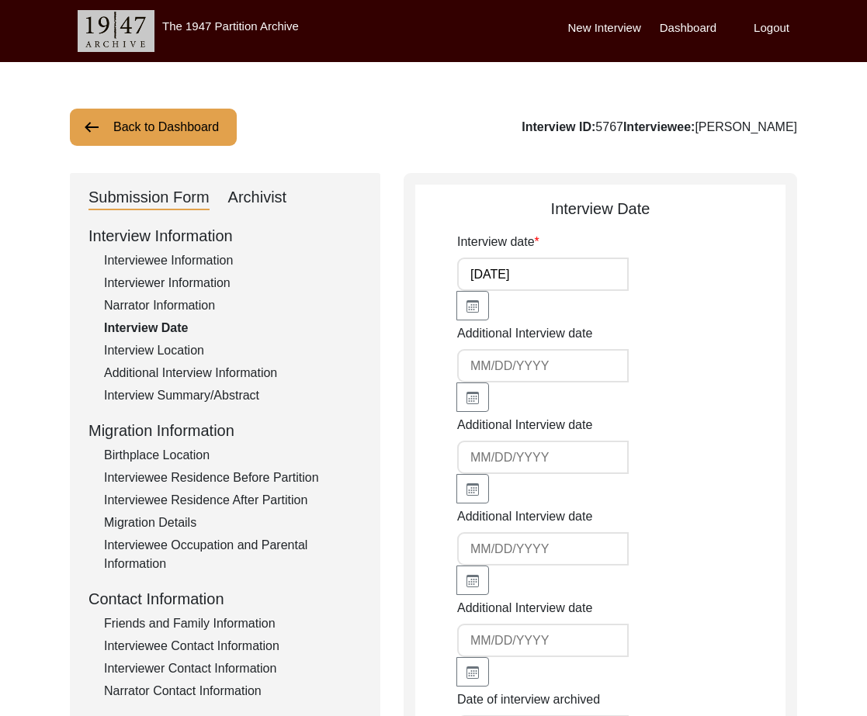
click at [190, 353] on div "Interview Location" at bounding box center [233, 350] width 258 height 19
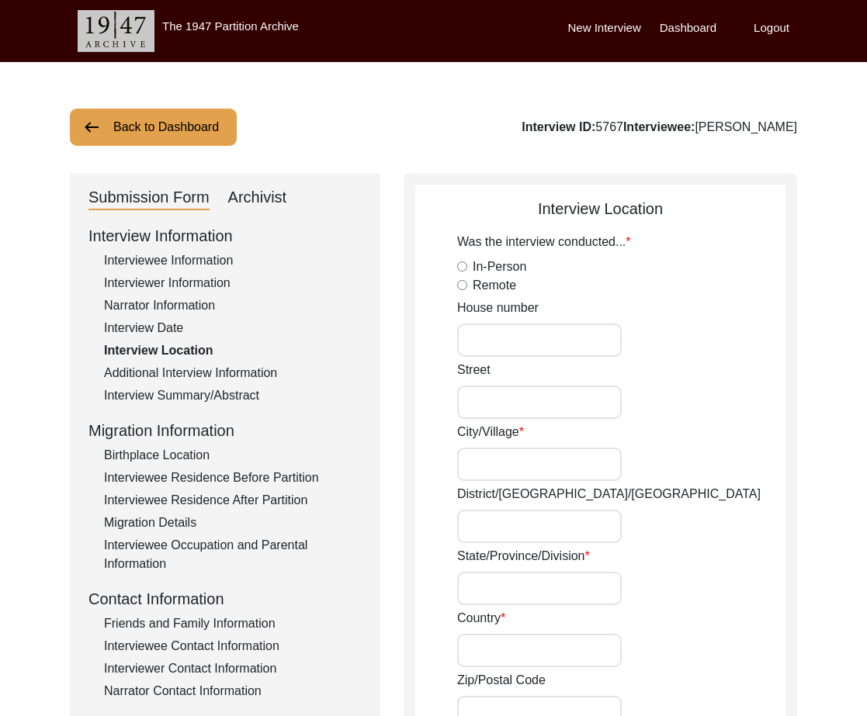
type input "63"
type input "Nayapuri"
type input "Karnal"
type input "Haryana"
type input "[GEOGRAPHIC_DATA]"
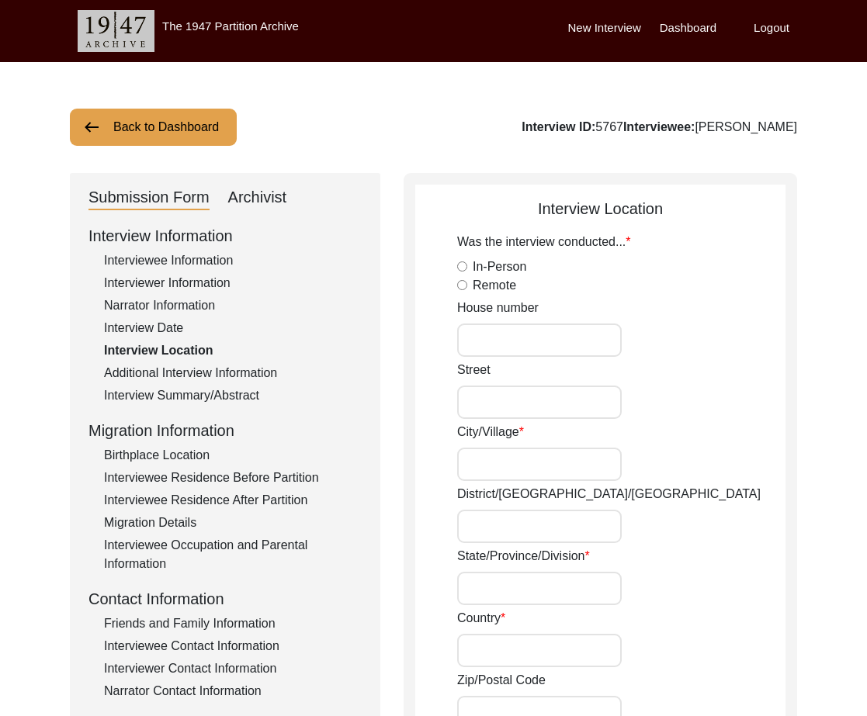
type input "132001"
type input "Karnal, [GEOGRAPHIC_DATA], [GEOGRAPHIC_DATA]"
type input "29.6856"
type input "76.9904"
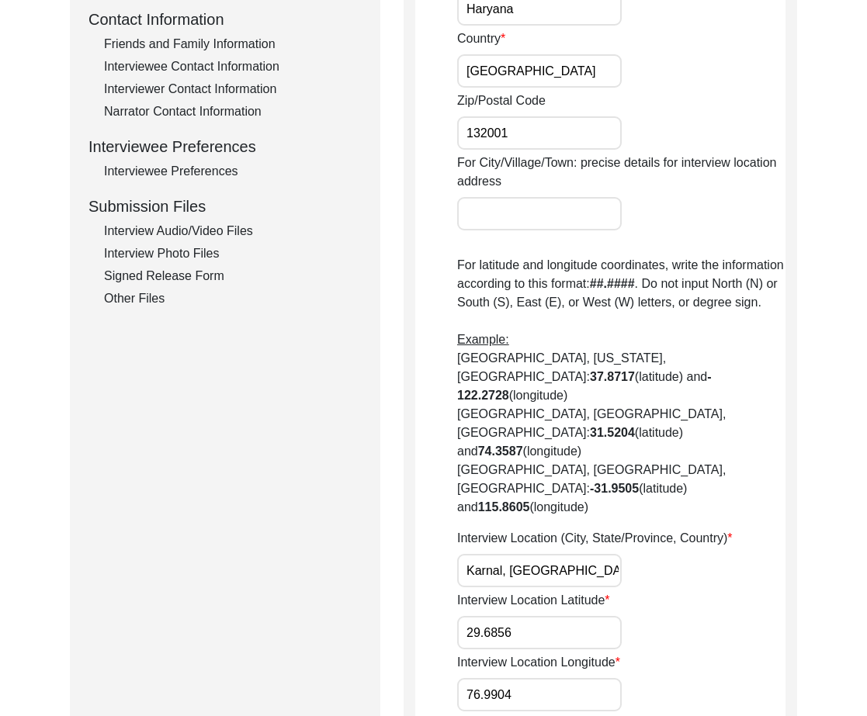
scroll to position [677, 0]
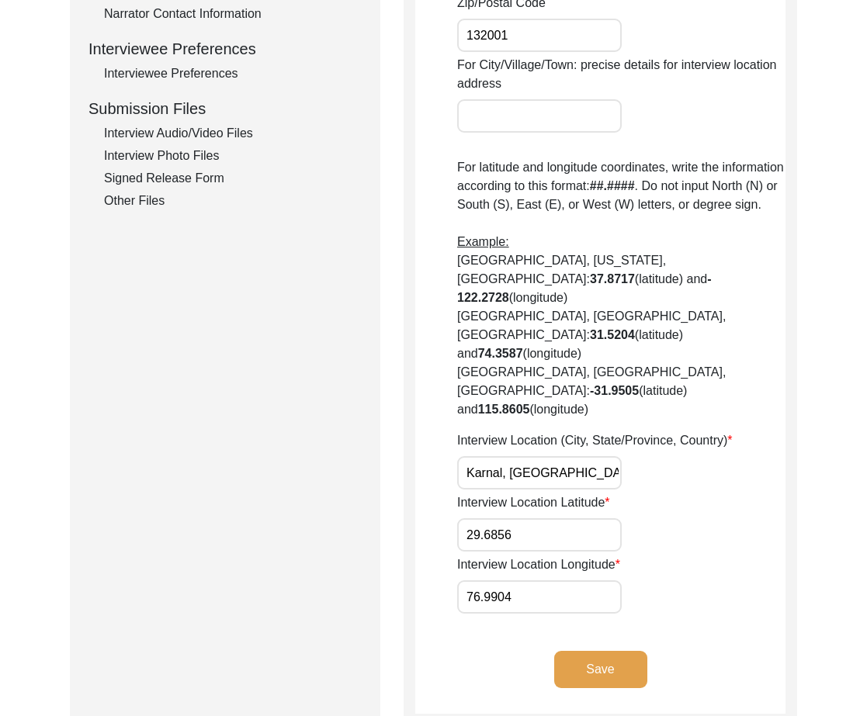
drag, startPoint x: 605, startPoint y: 428, endPoint x: 347, endPoint y: 420, distance: 258.5
click at [348, 421] on div "Submission Form Archivist Interview Information Interviewee Information Intervi…" at bounding box center [433, 111] width 727 height 1230
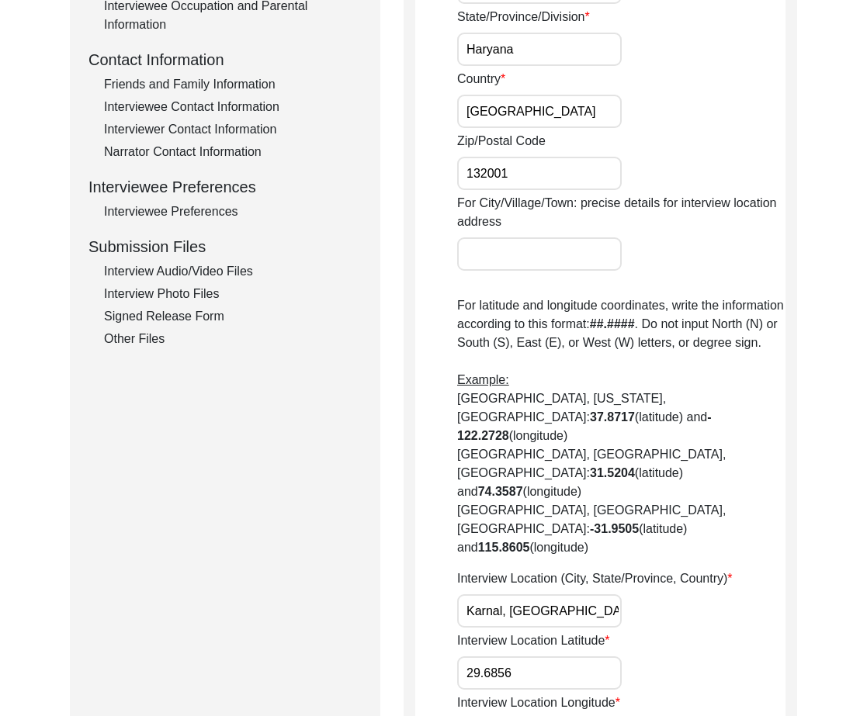
scroll to position [0, 0]
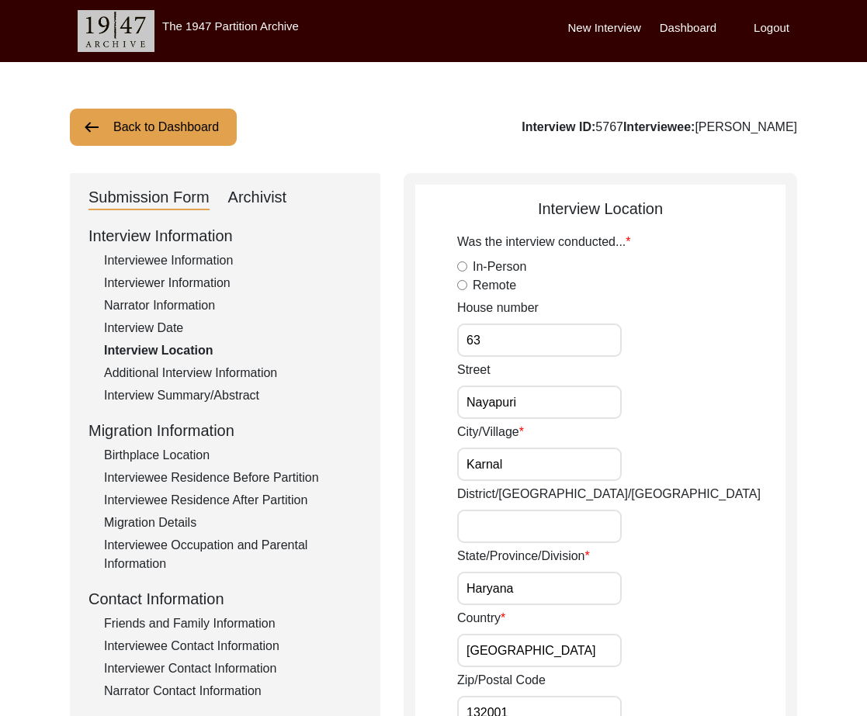
click at [153, 257] on div "Interviewee Information" at bounding box center [233, 260] width 258 height 19
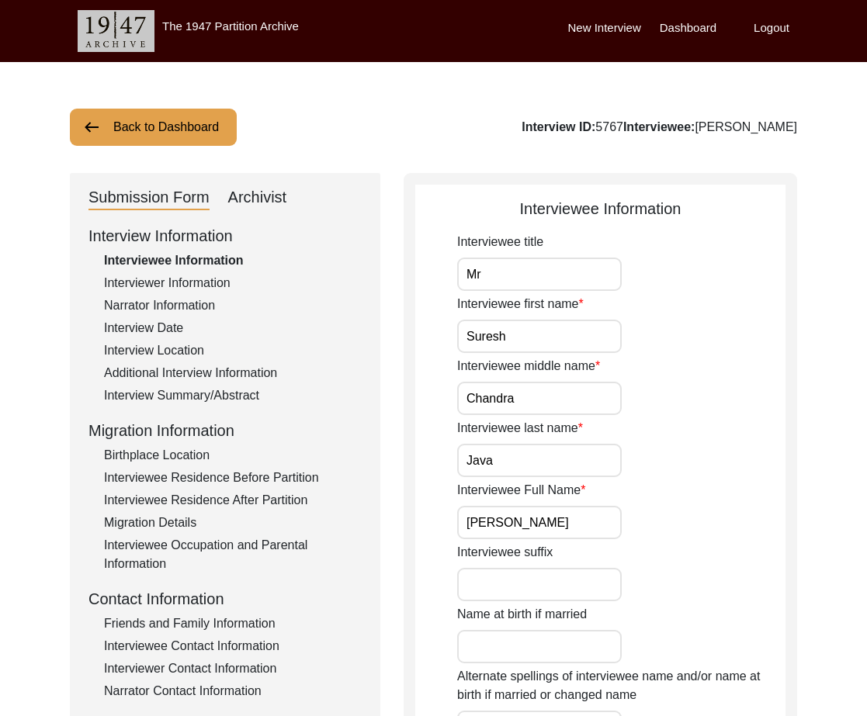
click at [202, 282] on div "Interviewer Information" at bounding box center [233, 283] width 258 height 19
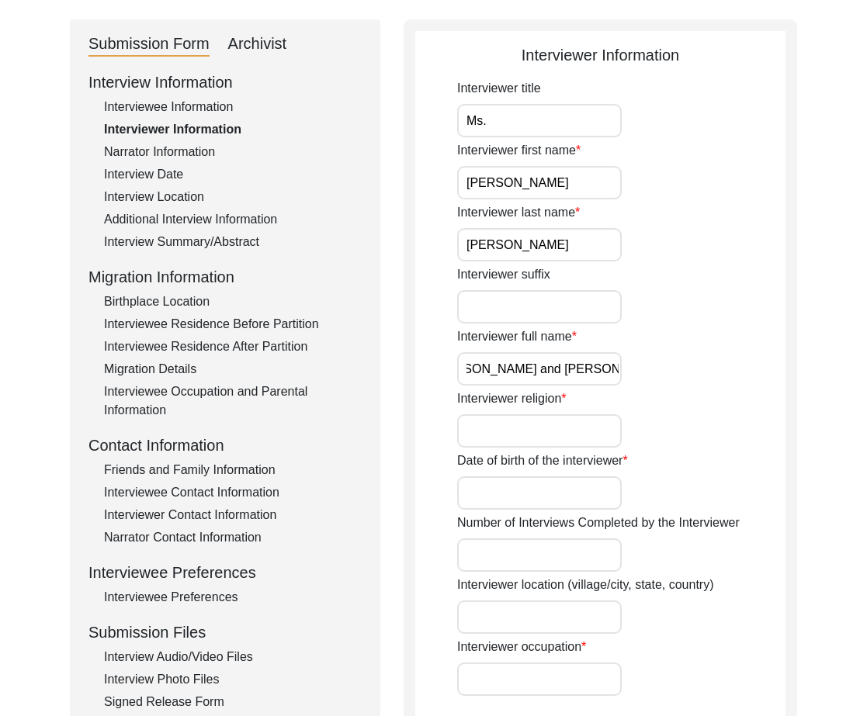
scroll to position [0, 4]
click at [510, 375] on input "[PERSON_NAME] and [PERSON_NAME]" at bounding box center [539, 368] width 164 height 33
click at [510, 374] on input "[PERSON_NAME] and [PERSON_NAME]" at bounding box center [539, 368] width 164 height 33
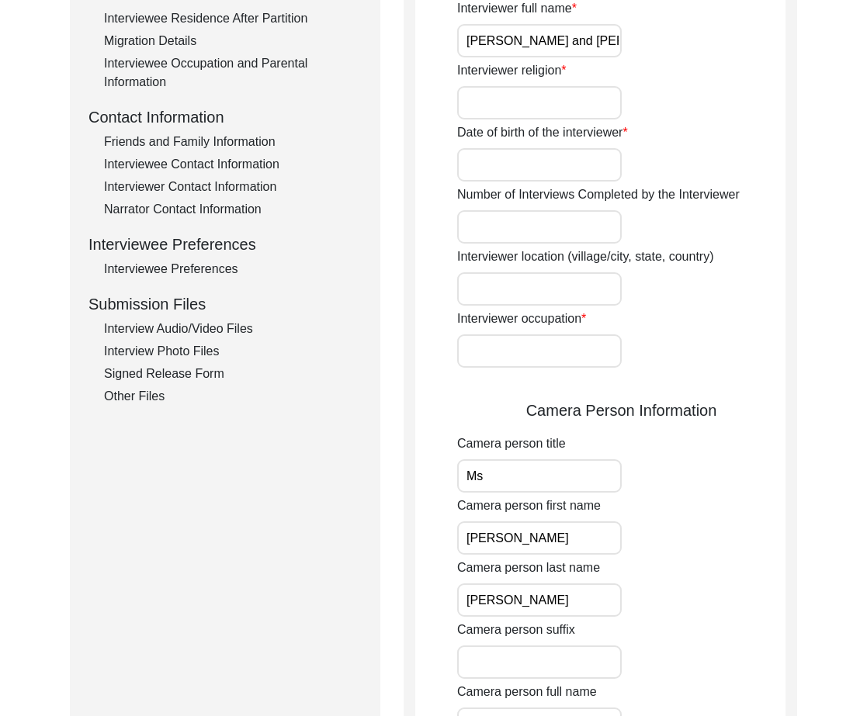
scroll to position [587, 0]
